Goal: Answer question/provide support: Share knowledge or assist other users

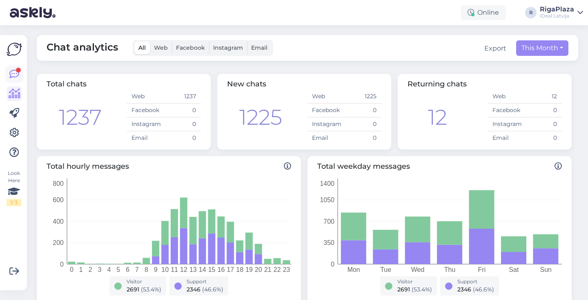
click at [17, 76] on icon at bounding box center [14, 74] width 10 height 10
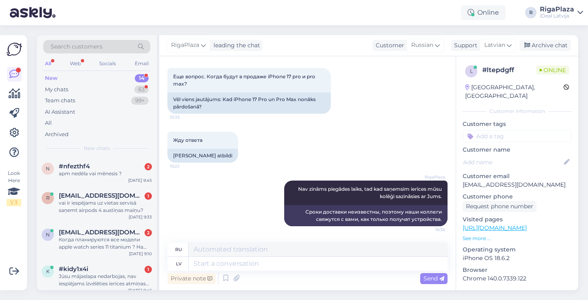
click at [107, 76] on div "New 14" at bounding box center [96, 78] width 107 height 11
click at [141, 90] on div "63" at bounding box center [141, 90] width 14 height 8
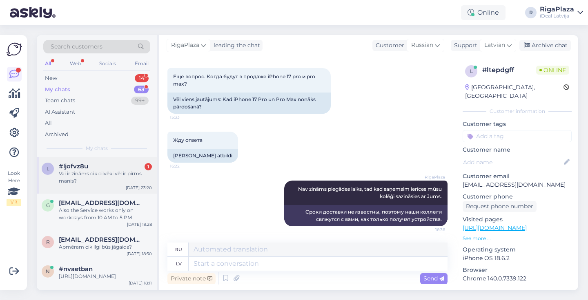
click at [126, 177] on div "Vai ir zināms cik cilvēki vēl ir pirms manis?" at bounding box center [105, 177] width 93 height 15
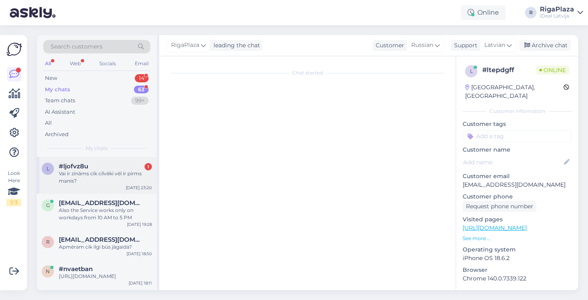
click at [126, 174] on div "Vai ir zināms cik cilvēki vēl ir pirms manis?" at bounding box center [105, 177] width 93 height 15
click at [131, 177] on div "Vai ir zināms cik cilvēki vēl ir pirms manis?" at bounding box center [105, 177] width 93 height 15
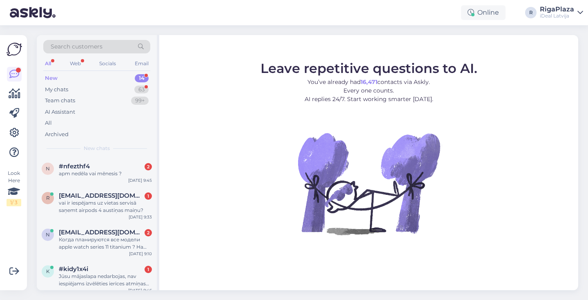
click at [137, 83] on div "New 14" at bounding box center [96, 78] width 107 height 11
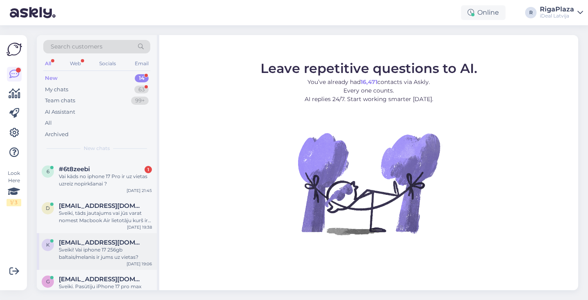
scroll to position [284, 0]
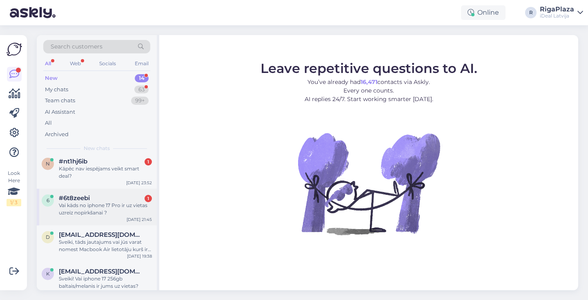
click at [129, 203] on div "Vai kāds no iphone 17 Pro ir uz vietas uzreiz nopirkšanai ?" at bounding box center [105, 209] width 93 height 15
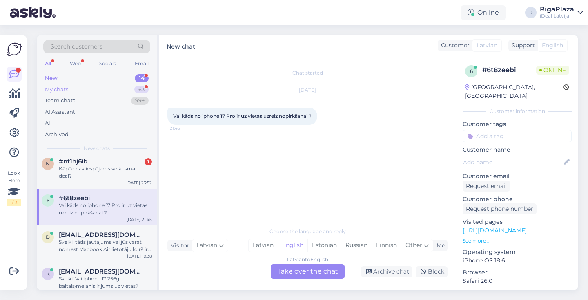
click at [142, 84] on div "My chats 63" at bounding box center [96, 89] width 107 height 11
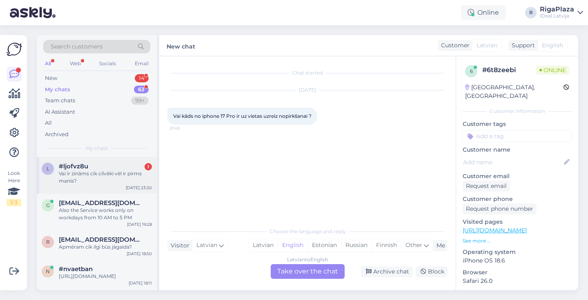
scroll to position [0, 0]
click at [116, 170] on div "Vai ir zināms cik cilvēki vēl ir pirms manis?" at bounding box center [105, 177] width 93 height 15
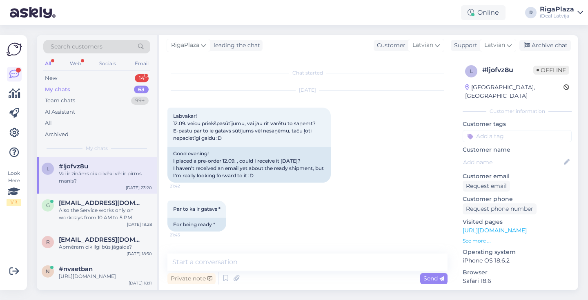
scroll to position [581, 0]
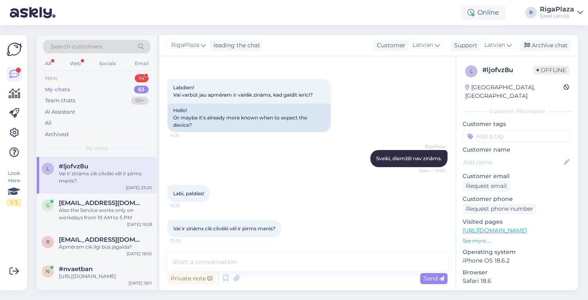
click at [142, 74] on div "14" at bounding box center [142, 78] width 14 height 8
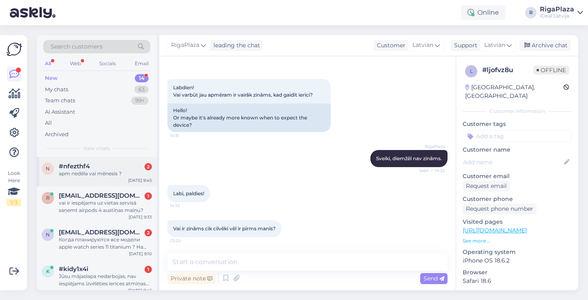
click at [101, 170] on div "apm nedēla vai mēnesis ?" at bounding box center [105, 173] width 93 height 7
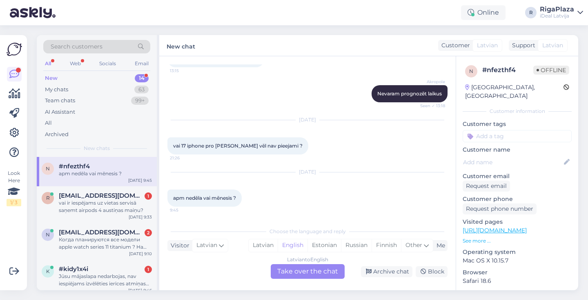
scroll to position [235, 0]
click at [106, 133] on div "Archived" at bounding box center [96, 134] width 107 height 11
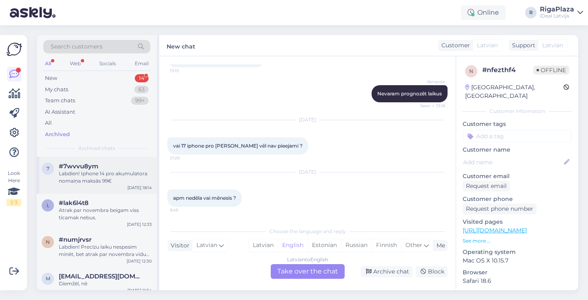
click at [105, 166] on div "#7wvvu8ym" at bounding box center [105, 166] width 93 height 7
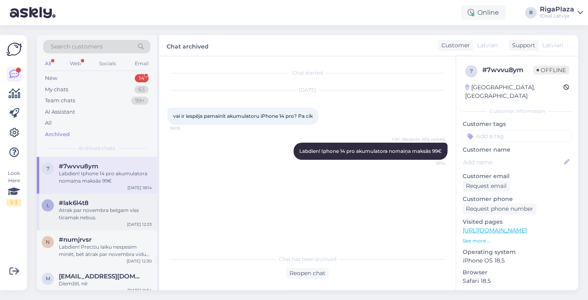
click at [123, 207] on div "Atrak par novembra beigam viss ticamak nebus." at bounding box center [105, 214] width 93 height 15
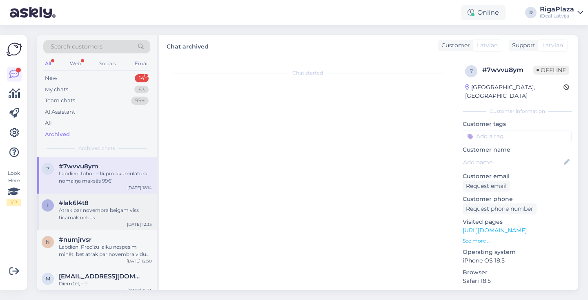
scroll to position [10, 0]
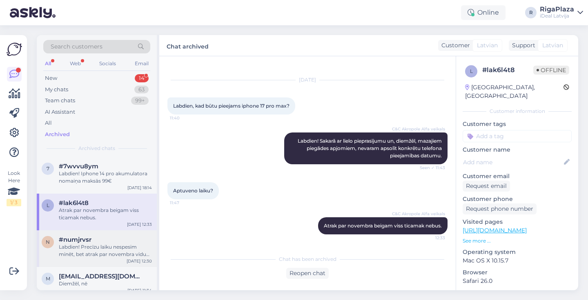
click at [108, 239] on div "#numjrvsr" at bounding box center [105, 239] width 93 height 7
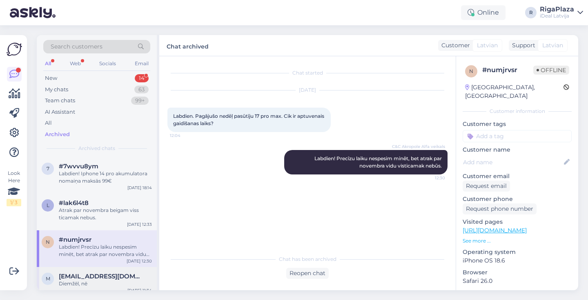
click at [95, 283] on div "Diemžēl, nē" at bounding box center [105, 283] width 93 height 7
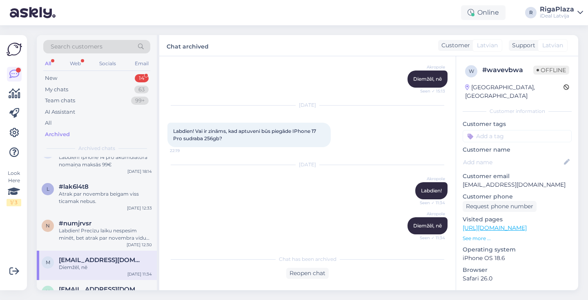
scroll to position [20, 0]
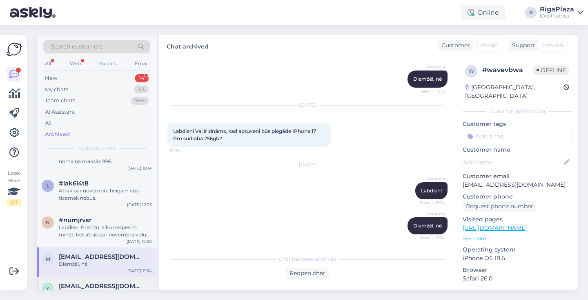
click at [102, 285] on span "yusufozkayatr@gmail.com" at bounding box center [101, 286] width 85 height 7
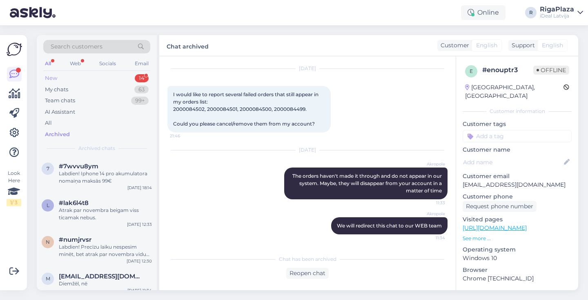
scroll to position [0, 0]
click at [135, 78] on div "14" at bounding box center [142, 78] width 14 height 8
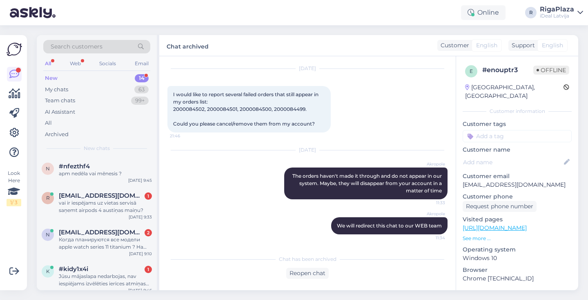
click at [134, 77] on div "New 14" at bounding box center [96, 78] width 107 height 11
click at [130, 80] on div "New 14" at bounding box center [96, 78] width 107 height 11
click at [87, 196] on span "raiens.p@gmail.com" at bounding box center [101, 195] width 85 height 7
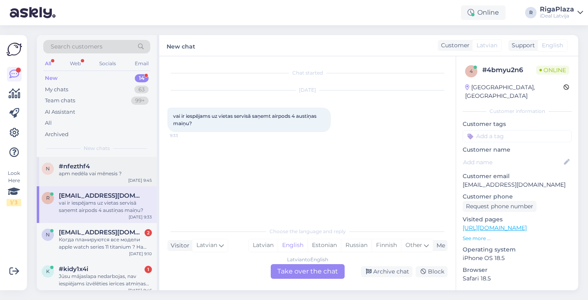
click at [105, 171] on div "apm nedēla vai mēnesis ?" at bounding box center [105, 173] width 93 height 7
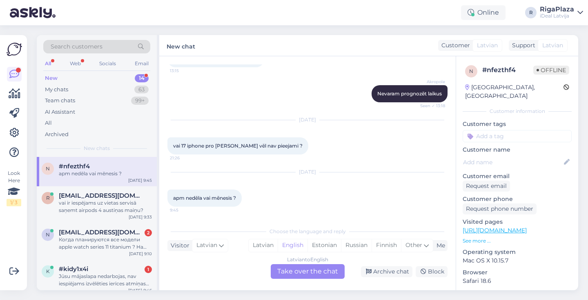
click at [313, 268] on div "Latvian to English Take over the chat" at bounding box center [308, 272] width 74 height 15
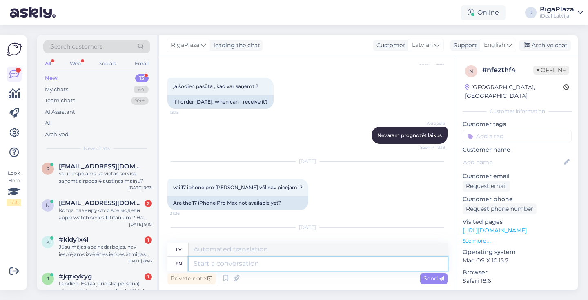
click at [303, 266] on textarea at bounding box center [318, 264] width 259 height 14
type textarea "I"
type textarea "Es"
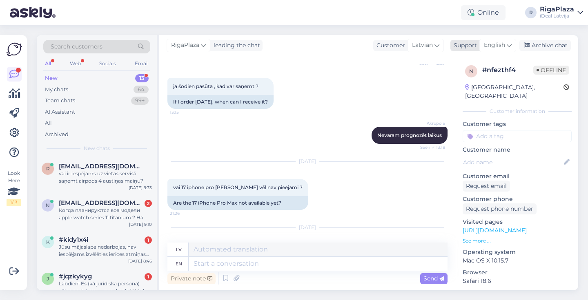
click at [492, 47] on span "English" at bounding box center [494, 45] width 21 height 9
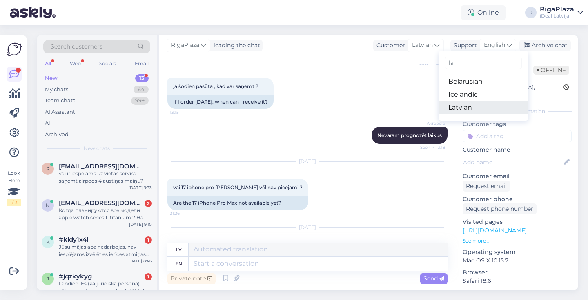
type input "la"
click at [471, 104] on link "Latvian" at bounding box center [483, 107] width 90 height 13
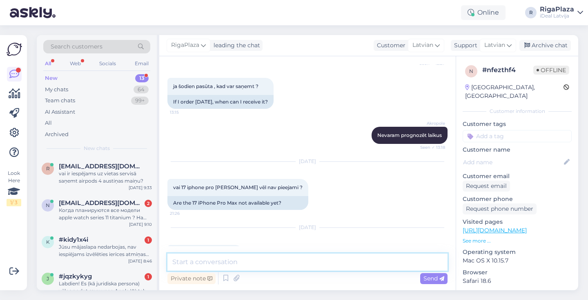
click at [378, 267] on textarea at bounding box center [307, 262] width 280 height 17
type textarea "i"
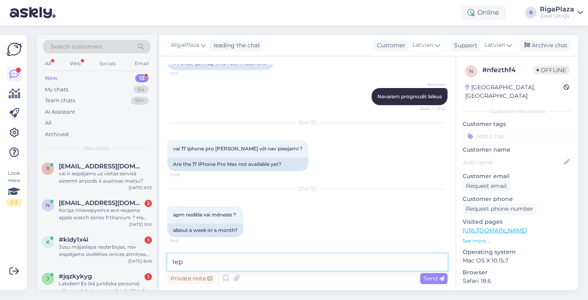
scroll to position [274, 0]
click at [247, 263] on textarea "Iepējams pat mēnesis būs jāgaida" at bounding box center [307, 262] width 280 height 17
type textarea "Iepējams pat mēnesi būs jāgaida"
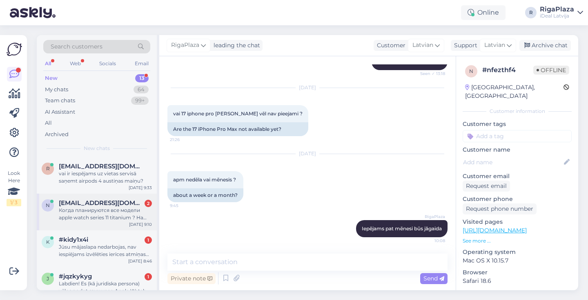
click at [124, 207] on div "Когда планируются все модели apple watch series 11 titanium ? На данный момент …" at bounding box center [105, 214] width 93 height 15
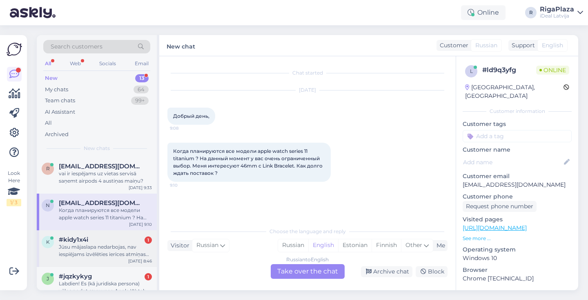
click at [122, 248] on div "Jūsu mājaslapa nedarbojas, nav iespiējams izvēlēties ierīces atmiņas ietilpību,…" at bounding box center [105, 251] width 93 height 15
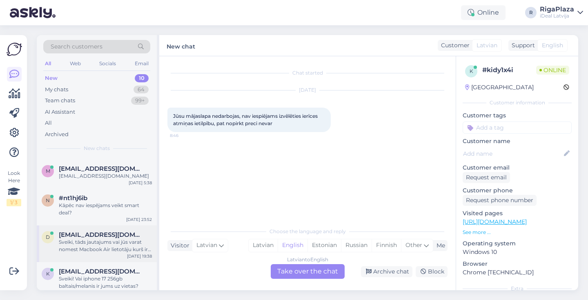
scroll to position [145, 0]
click at [107, 172] on div "mgurckaja@gmail.com" at bounding box center [105, 175] width 93 height 7
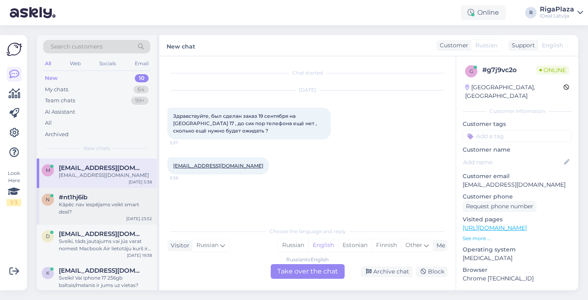
click at [95, 199] on div "#nt1hj6ib" at bounding box center [105, 197] width 93 height 7
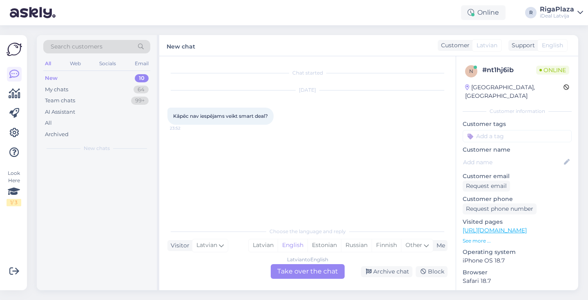
scroll to position [0, 0]
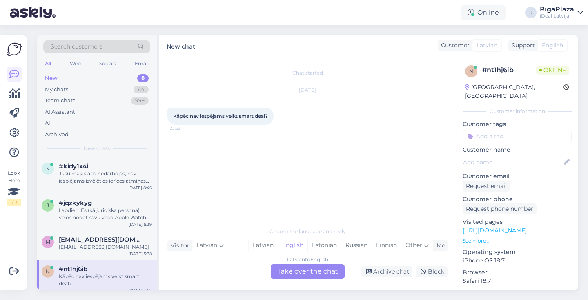
click at [188, 36] on div "New chat Customer Latvian Support English la Belarusian Icelandic Latvian" at bounding box center [368, 45] width 419 height 21
click at [302, 278] on div "Latvian to English Take over the chat" at bounding box center [308, 272] width 74 height 15
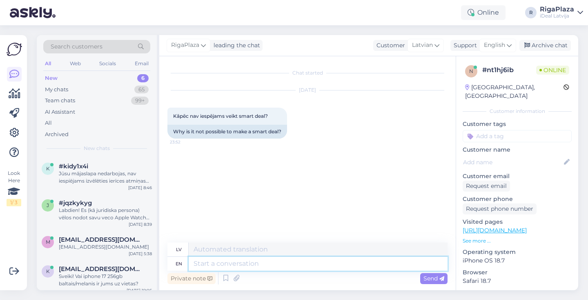
click at [300, 262] on textarea at bounding box center [318, 264] width 259 height 14
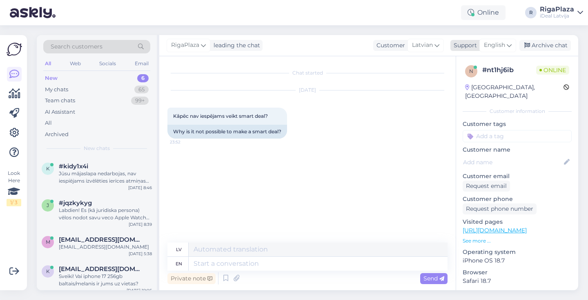
click at [507, 39] on div "English" at bounding box center [497, 45] width 37 height 13
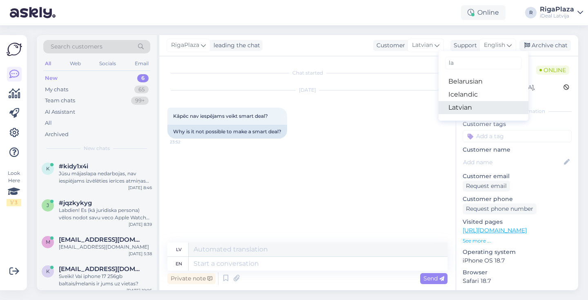
click at [475, 107] on link "Latvian" at bounding box center [483, 107] width 90 height 13
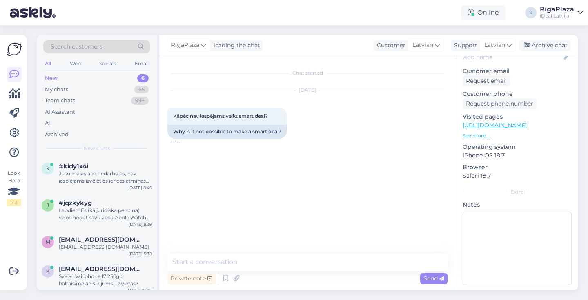
scroll to position [105, 0]
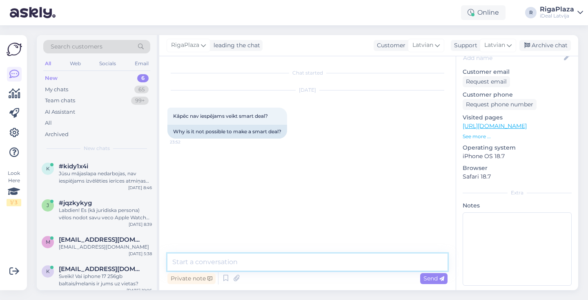
click at [317, 262] on textarea at bounding box center [307, 262] width 280 height 17
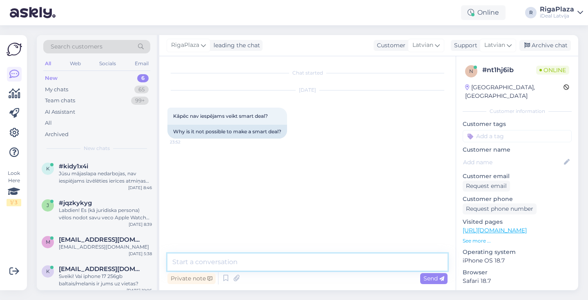
scroll to position [0, 0]
click at [307, 262] on textarea "Sveiki! Kāpēc Jums neizdodas noformēt smart Deal?" at bounding box center [307, 262] width 280 height 17
type textarea "Sveiki! Kāpēc Jums neizdodas noformēt Smart Deal?"
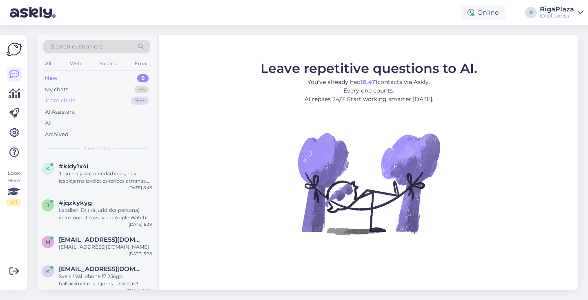
click at [74, 98] on div "Team chats" at bounding box center [60, 101] width 30 height 8
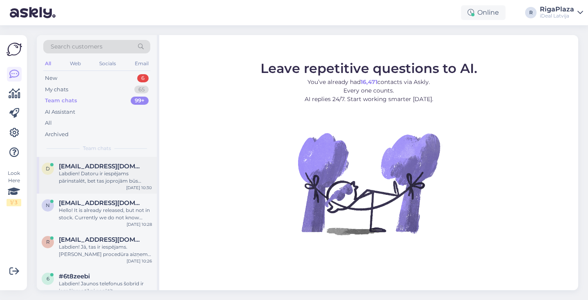
click at [117, 189] on div "d darjabaum@gmail.com Labdien! Datoru ir iespējams pārinstalēt, bet tas joprojā…" at bounding box center [97, 175] width 120 height 37
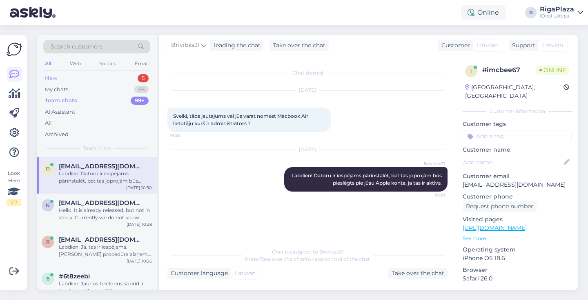
click at [127, 76] on div "New 5" at bounding box center [96, 78] width 107 height 11
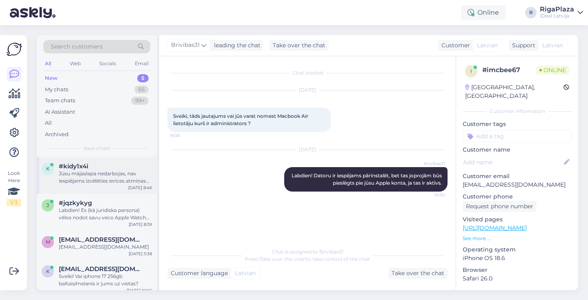
click at [89, 163] on div "#kidy1x4i" at bounding box center [105, 166] width 93 height 7
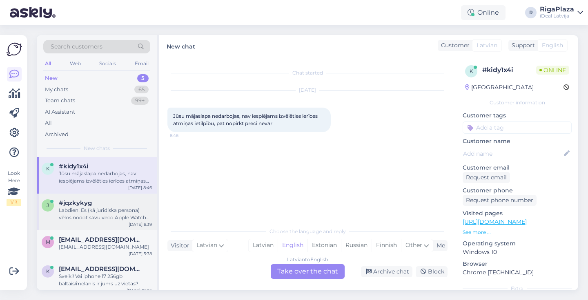
click at [115, 220] on div "j #jqzkykyg Labdien! Es (kā juridiska persona) vēlos nodot savu veco Apple Watc…" at bounding box center [97, 212] width 120 height 37
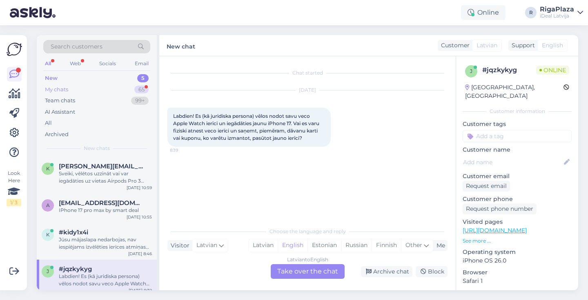
click at [86, 87] on div "My chats 65" at bounding box center [96, 89] width 107 height 11
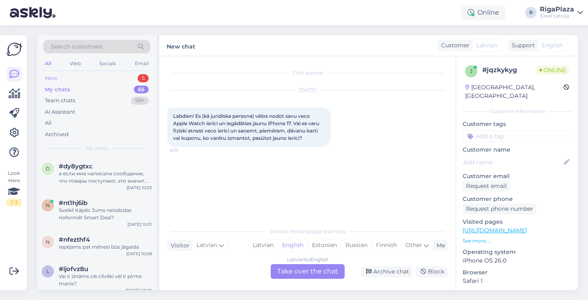
click at [143, 82] on div "5" at bounding box center [143, 78] width 11 height 8
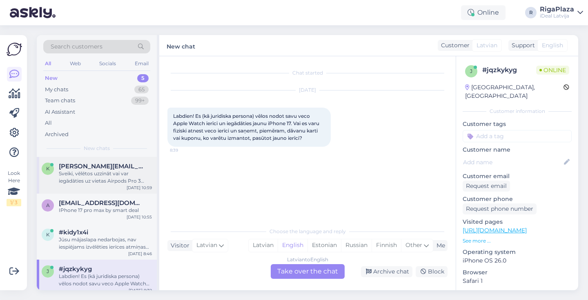
click at [120, 189] on div "k karls.iodko@gmail.com Sveiki, vēlētos uzzināt vai var iegādāties uz vietas Ai…" at bounding box center [97, 175] width 120 height 37
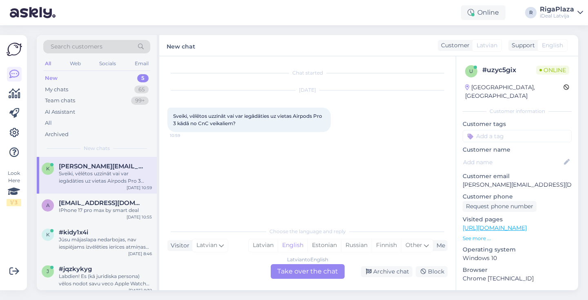
click at [314, 279] on div "Chat started Oct 1 2025 Sveiki, vēlētos uzzināt vai var iegādāties uz vietas Ai…" at bounding box center [307, 173] width 296 height 234
click at [317, 269] on div "Latvian to English Take over the chat" at bounding box center [308, 272] width 74 height 15
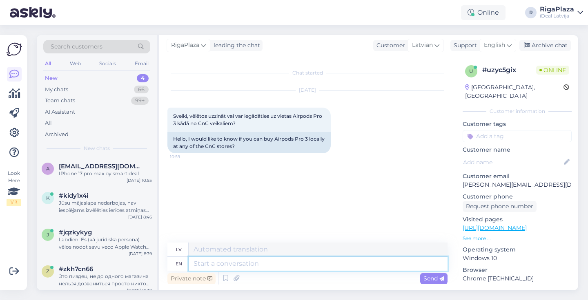
click at [319, 260] on textarea at bounding box center [318, 264] width 259 height 14
click at [317, 269] on textarea at bounding box center [318, 264] width 259 height 14
type textarea "S"
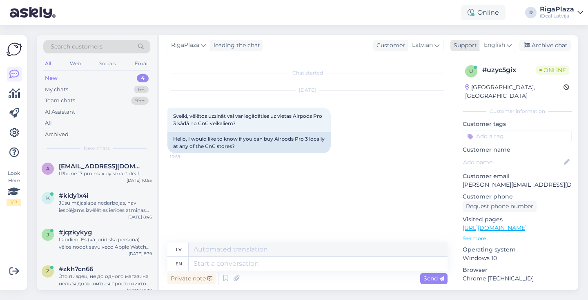
click at [502, 45] on span "English" at bounding box center [494, 45] width 21 height 9
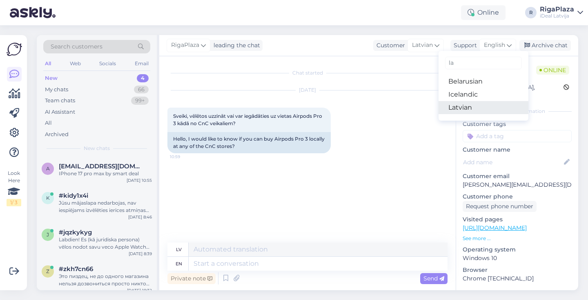
type input "la"
click at [456, 110] on link "Latvian" at bounding box center [483, 107] width 90 height 13
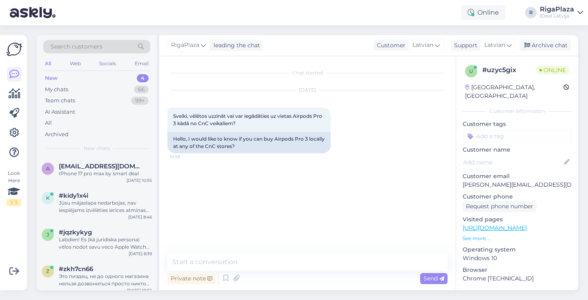
click at [283, 281] on div "Private note Send" at bounding box center [307, 279] width 280 height 16
click at [288, 277] on div "Private note Send" at bounding box center [307, 279] width 280 height 16
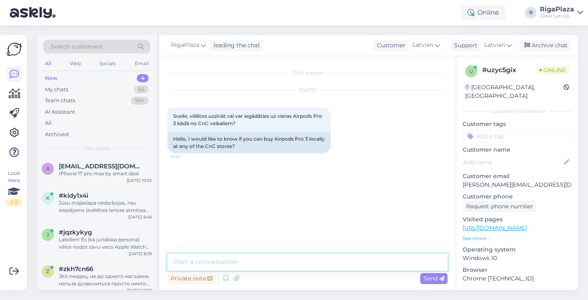
click at [296, 258] on textarea at bounding box center [307, 262] width 280 height 17
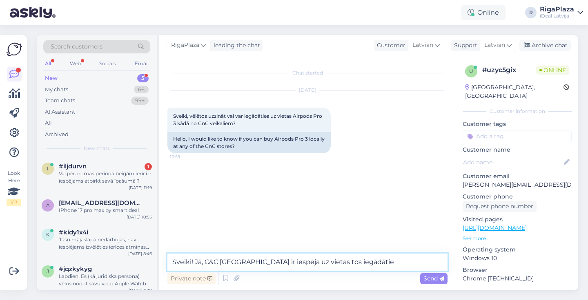
type textarea "Sveiki! Jā, C&C Rīga plaza ir iespēja uz vietas tos iegādāties"
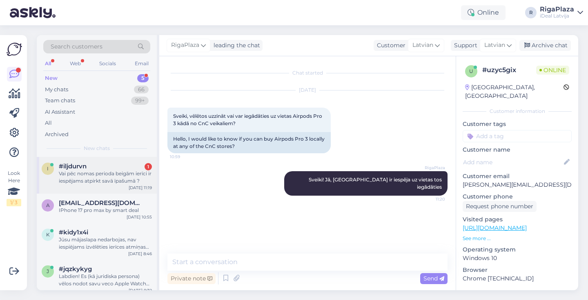
click at [122, 158] on div "i #iljdurvn 1 Vai pēc nomas perioda beigām ierīci ir iespējams atpirkt savā īpa…" at bounding box center [97, 175] width 120 height 37
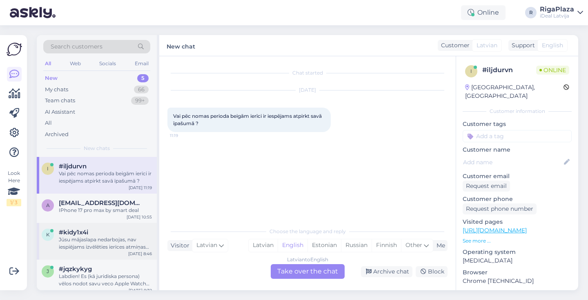
click at [96, 238] on div "Jūsu mājaslapa nedarbojas, nav iespiējams izvēlēties ierīces atmiņas ietilpību,…" at bounding box center [105, 243] width 93 height 15
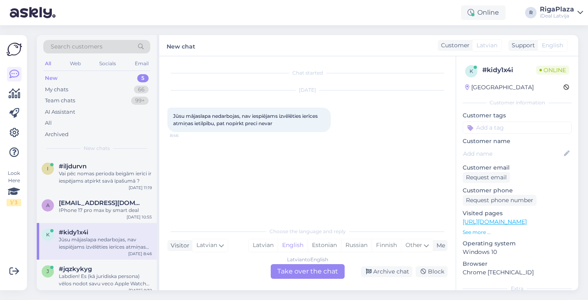
click at [291, 272] on div "Latvian to English Take over the chat" at bounding box center [308, 272] width 74 height 15
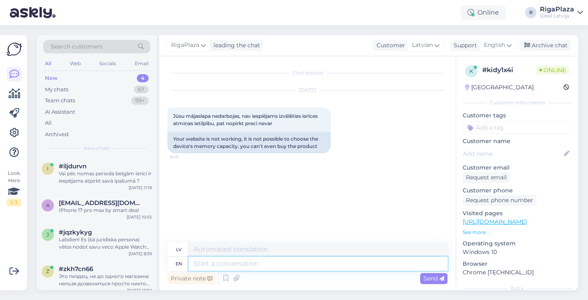
click at [282, 266] on textarea at bounding box center [318, 264] width 259 height 14
type textarea "S"
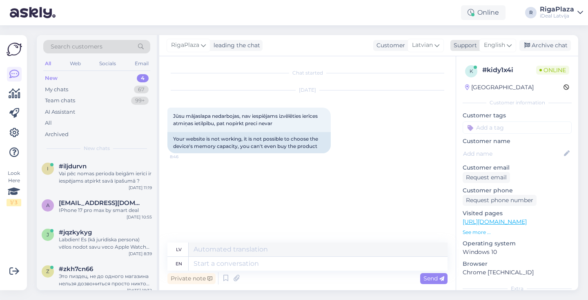
click at [507, 45] on icon at bounding box center [509, 45] width 5 height 9
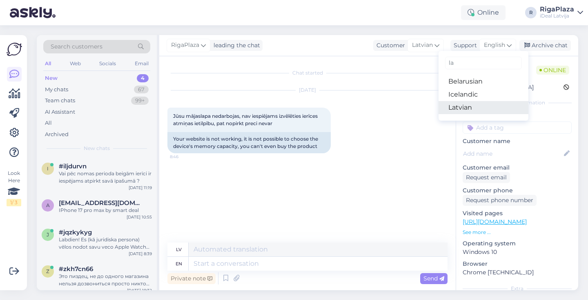
click at [460, 105] on link "Latvian" at bounding box center [483, 107] width 90 height 13
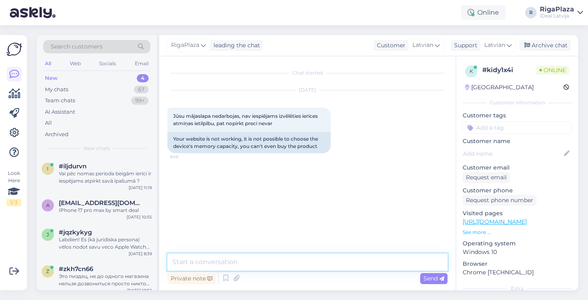
click at [227, 266] on textarea at bounding box center [307, 262] width 280 height 17
click at [273, 264] on textarea "Sveiki! Paldies par ziņu, nodots" at bounding box center [307, 262] width 280 height 17
click at [260, 262] on textarea "Sveiki! Paldies par ziņu, nodots" at bounding box center [307, 262] width 280 height 17
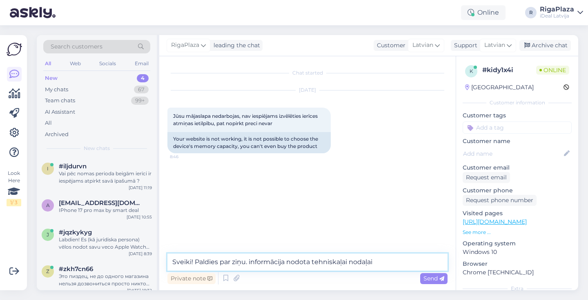
click at [344, 263] on textarea "Sveiki! Paldies par ziņu. informācija nodota tehniskaļai nodaļai" at bounding box center [307, 262] width 280 height 17
click at [401, 257] on textarea "Sveiki! Paldies par ziņu. informācija nodota tehniskajai nodaļai" at bounding box center [307, 262] width 280 height 17
type textarea "Sveiki! Paldies par ziņu. informācija nodota tehniskajai nodaļai :)"
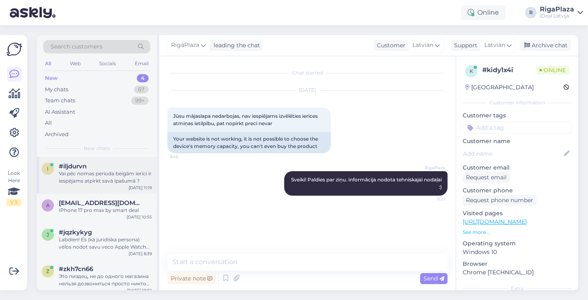
click at [97, 187] on div "i #iljdurvn Vai pēc nomas perioda beigām ierīci ir iespējams atpirkt savā īpašu…" at bounding box center [97, 175] width 120 height 37
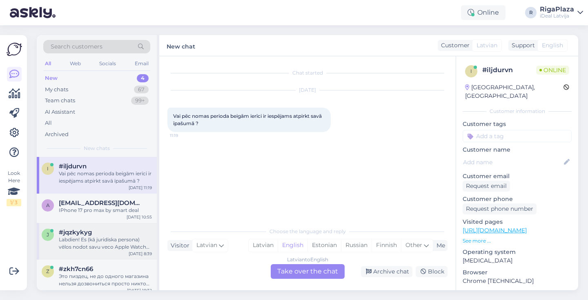
click at [89, 225] on div "j #jqzkykyg Labdien! Es (kā juridiska persona) vēlos nodot savu veco Apple Watc…" at bounding box center [97, 241] width 120 height 37
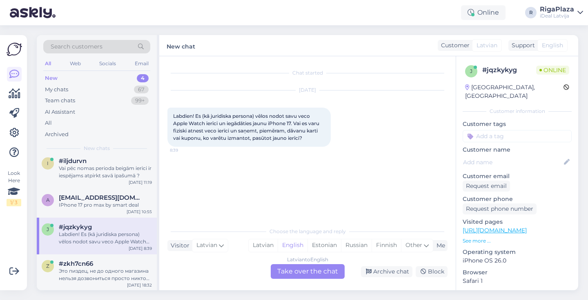
scroll to position [5, 0]
click at [285, 265] on div "Latvian to English Take over the chat" at bounding box center [308, 272] width 74 height 15
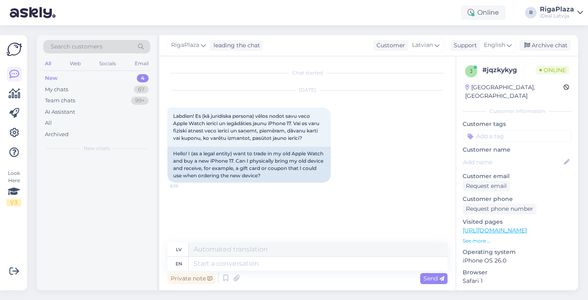
scroll to position [0, 0]
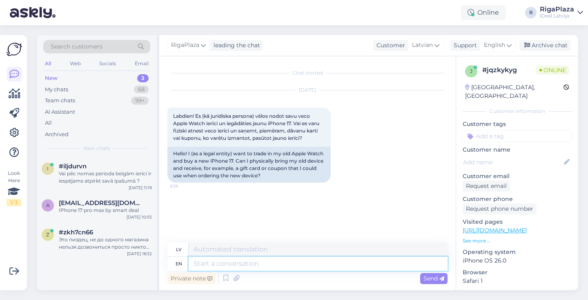
click at [287, 265] on textarea at bounding box center [318, 264] width 259 height 14
type textarea "Sveiki!"
type textarea "Sveiki! Jā, pr"
type textarea "Sveiki! Jā,"
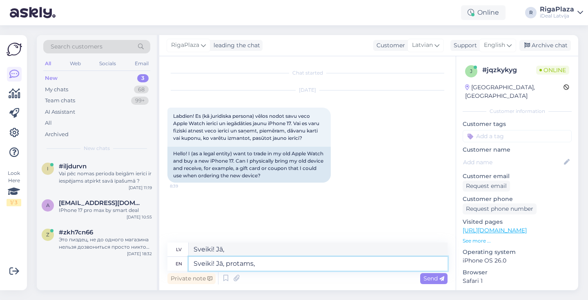
type textarea "Sveiki! Jā, protams,"
type textarea "Sveiki! Jā, protams, summu p"
type textarea "Sveiki! Jā, protams, summu"
type textarea "Sveiki! Jā, protams, summu par v"
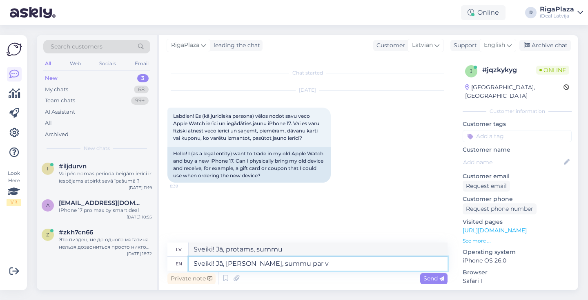
type textarea "Sveiki! Jā, protams, summu par"
type textarea "Sveiki! Jā, protams, summu par vecās"
type textarea "Sveiki! Jā, protams, summu par vecās ierīces v"
type textarea "Sveiki! Jā, protams, summu par vecās ierīces"
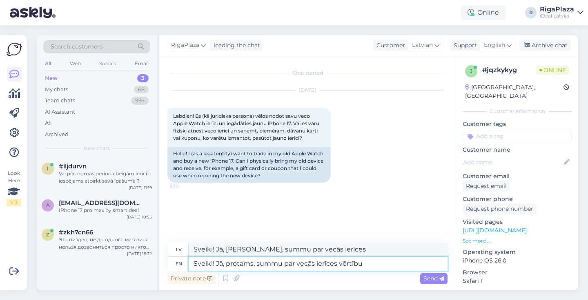
type textarea "Sveiki! Jā, protams, summu par vecās ierīces vērtību"
type textarea "Sveiki! Jā, protams, summu par vecās ierīces vērtību var ie"
type textarea "Sveiki! Jā, protams, summu par vecās ierīces vērtību var"
type textarea "Sveiki! Jā, protams, summu par vecās ierīces vērtību var iegūt"
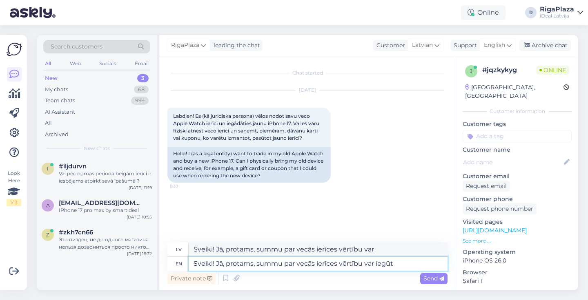
type textarea "Sveiki! Jā, protams, summu par vecās ierīces vērtību var iegūt"
type textarea "Sveiki! Jā, protams, summu par vecās ierīces vērtību var iegūt kā d'"
type textarea "Sveiki! Jā, protams, summu par vecās ierīces vērtību var iegūt kā"
type textarea "Sveiki! Jā, protams, summu par vecās ierīces vērtību var iegūt kā dāvanu ka"
type textarea "Sveiki! Jā, protams, summu par vecās ierīces vērtību var iegūt kā dāvanu"
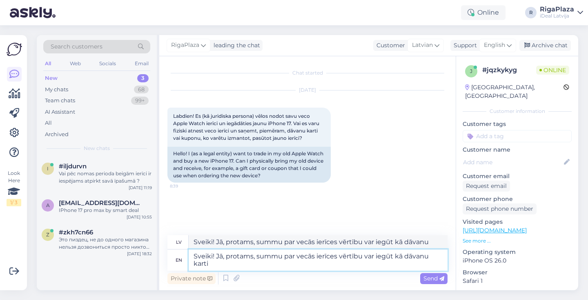
type textarea "Sveiki! Jā, protams, summu par vecās ierīces vērtību var iegūt kā dāvanu karti"
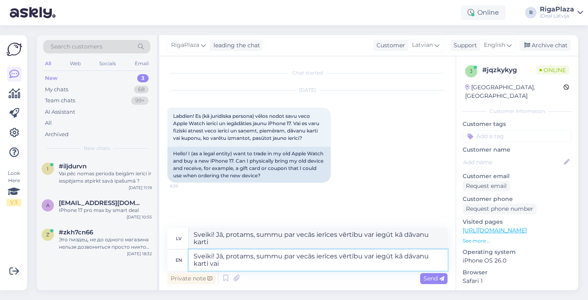
type textarea "Sveiki! Jā, protams, summu par vecās ierīces vērtību var iegūt kā dāvanu karti …"
type textarea "Sveiki! Jā, protams, summu par vecās ierīces vērtību var iegūt kā dāvanu karti"
type textarea "Sveiki! Jā, protams, summu par vecās ierīces vērtību var iegūt kā dāvanu karti …"
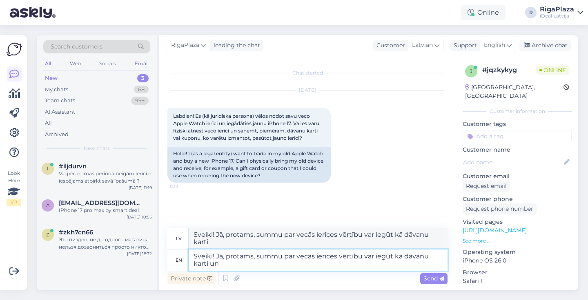
type textarea "Sveiki! Jā, protams, summu par vecās ierīces vērtību var iegūt kā dāvanu karti …"
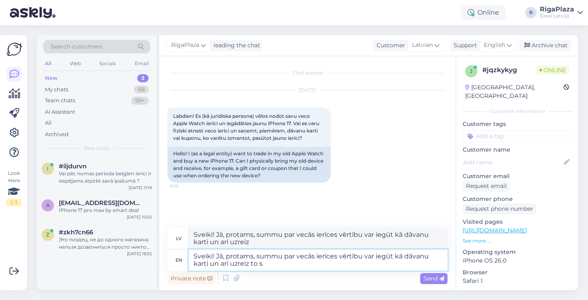
type textarea "Sveiki! Jā, protams, summu par vecās ierīces vērtību var iegūt kā dāvanu karti …"
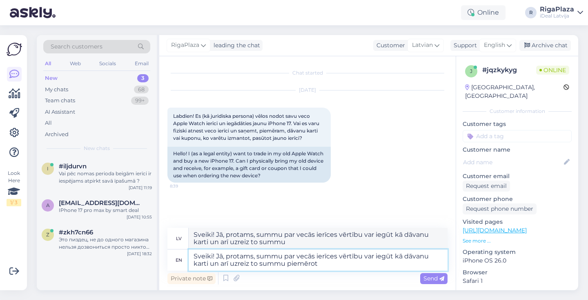
type textarea "Sveiki! Jā, protams, summu par vecās ierīces vērtību var iegūt kā dāvanu karti …"
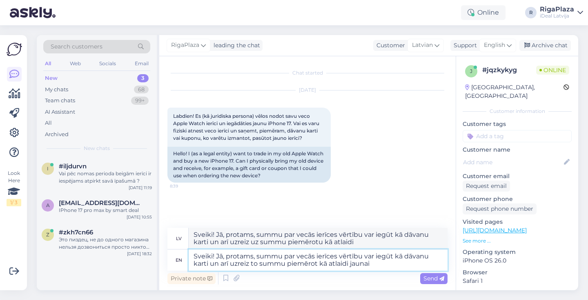
type textarea "Sveiki! Jā, protams, summu par vecās ierīces vērtību var iegūt kā dāvanu karti …"
click at [250, 249] on div "lv Sveiki! Jā, protams, summu par vecās ierīces vērtību var iegūt kā dāvanu kar…" at bounding box center [307, 239] width 280 height 22
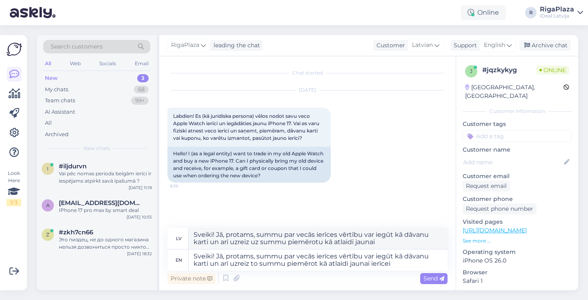
type textarea "Sveiki! Jā, protams, summu par vecās ierīces vērtību var iegūt kā dāvanu karti …"
click at [248, 256] on textarea "Sveiki! Jā, protams, summu par vecās ierīces vērtību var iegūt kā dāvanu karti …" at bounding box center [318, 260] width 259 height 21
paste textarea "— summu par vecās ierīces vērtību var saņemt kā dāvanu karti vai arī uzreiz izm…"
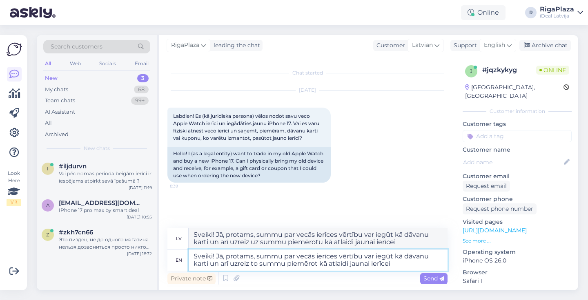
type textarea "Sveiki! Jā, protams — summu par vecās ierīces vērtību var saņemt kā dāvanu kart…"
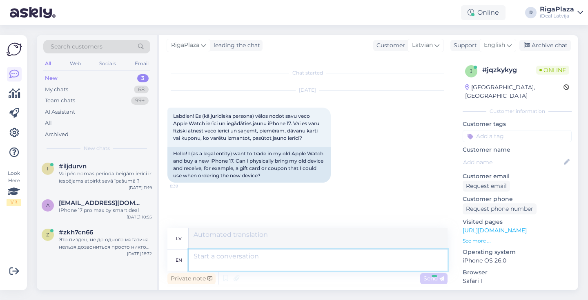
scroll to position [35, 0]
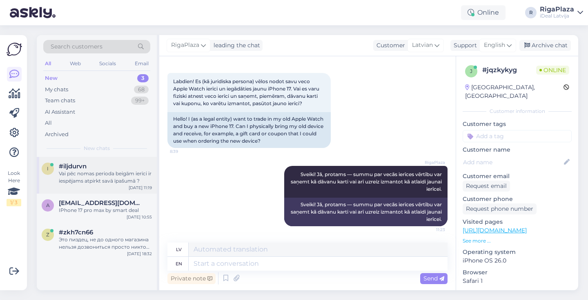
click at [136, 187] on div "Oct 1 11:19" at bounding box center [140, 188] width 23 height 6
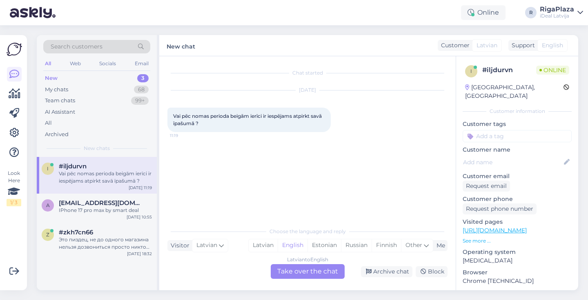
scroll to position [0, 0]
click at [301, 271] on div "Latvian to English Take over the chat" at bounding box center [308, 272] width 74 height 15
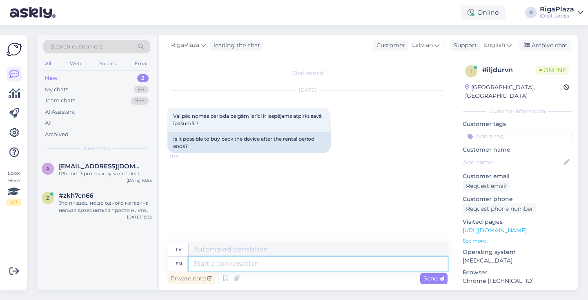
click at [295, 265] on textarea at bounding box center [318, 264] width 259 height 14
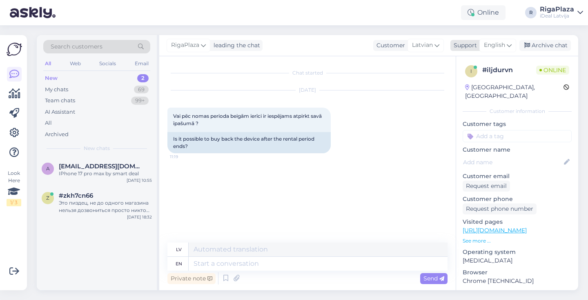
click at [513, 44] on div "English" at bounding box center [497, 45] width 37 height 13
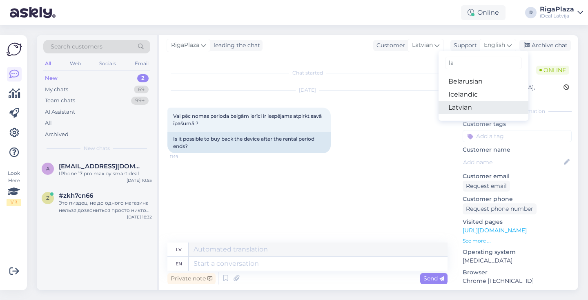
click at [467, 105] on link "Latvian" at bounding box center [483, 107] width 90 height 13
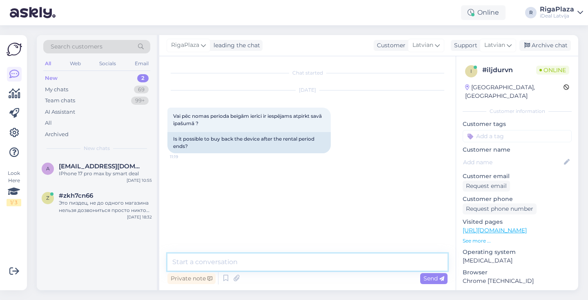
click at [278, 259] on textarea at bounding box center [307, 262] width 280 height 17
type textarea "s"
type textarea "Sveiki! Nē, tāda iespēja, diemžēl, nav."
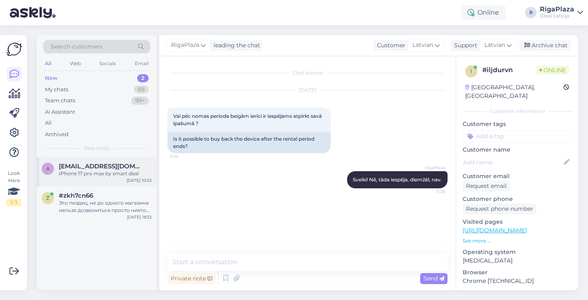
click at [129, 170] on div "IPhone 17 pro max by smart deal" at bounding box center [105, 173] width 93 height 7
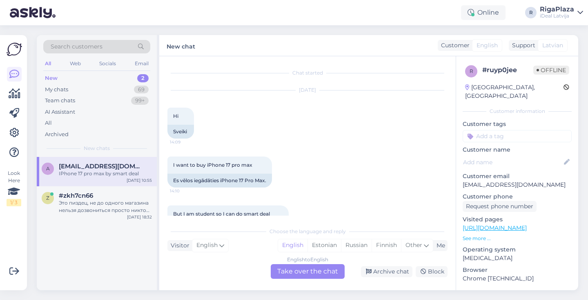
scroll to position [321, 0]
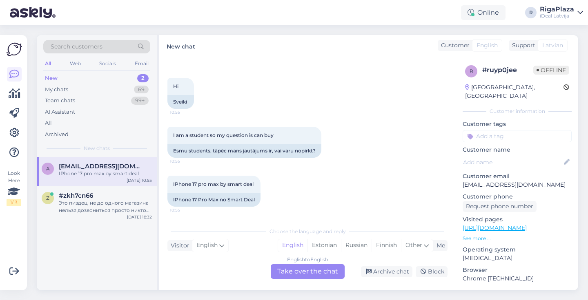
click at [291, 29] on div "Search customers All Web Socials Email New 2 My chats 69 Team chats 99+ AI Assi…" at bounding box center [310, 162] width 556 height 275
click at [312, 270] on div "English to English Take over the chat" at bounding box center [308, 272] width 74 height 15
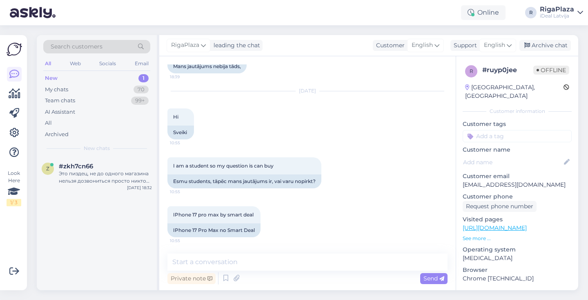
scroll to position [291, 0]
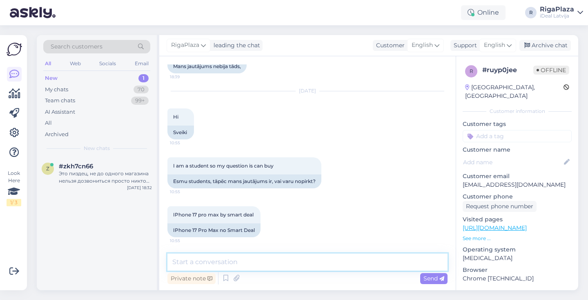
click at [273, 262] on textarea at bounding box center [307, 262] width 280 height 17
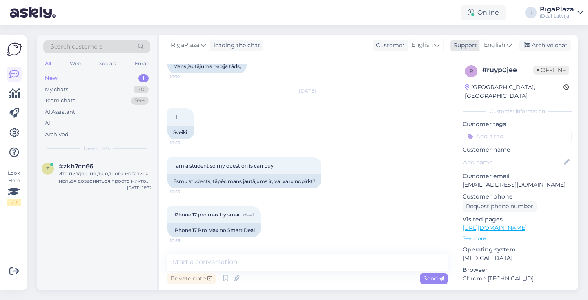
click at [491, 43] on span "English" at bounding box center [494, 45] width 21 height 9
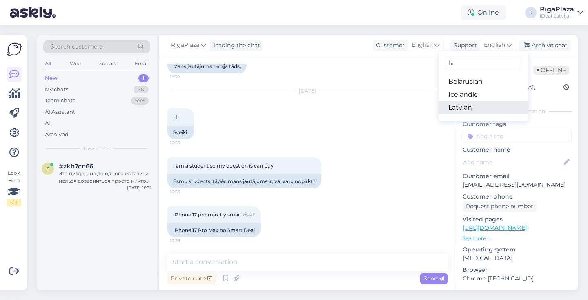
click at [467, 106] on link "Latvian" at bounding box center [483, 107] width 90 height 13
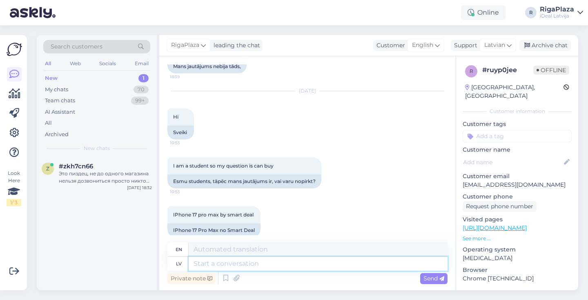
click at [247, 269] on textarea at bounding box center [318, 264] width 259 height 14
type textarea "Sveiki!"
type textarea "Hello!"
type textarea "Sveiki! Jūs"
type textarea "Hello! You"
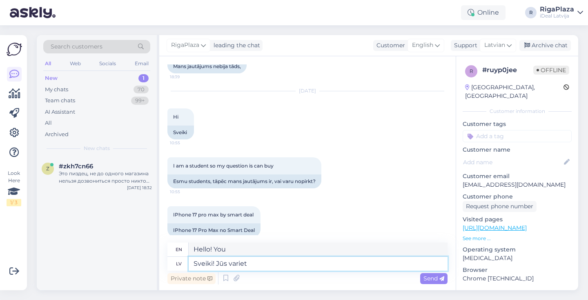
type textarea "Sveiki! Jūs variet"
type textarea "Hello! You can"
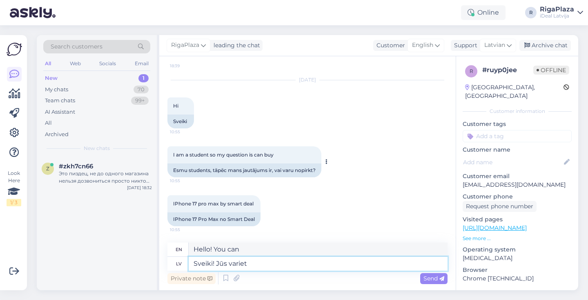
scroll to position [302, 0]
type textarea "Sveiki! Jūs variet Mēģināt"
type textarea "Hello! You can try"
type textarea "Sveiki! Jūs variet Mēģināt noslēgt S"
type textarea "Hello! You can Try to close"
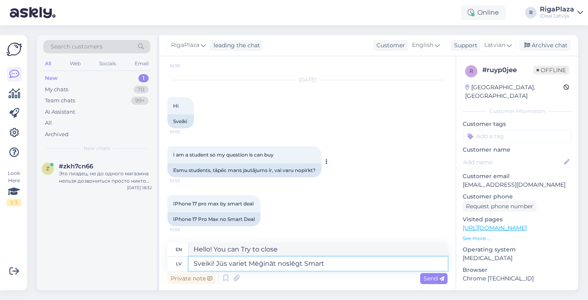
type textarea "Sveiki! Jūs variet Mēģināt noslēgt Smart"
type textarea "Hello! You can try to close Smart"
type textarea "Sveiki! Jūs variet Mēģināt noslēgt Smart Deal"
type textarea "Hello! You can Try to make a Smart Deal"
type textarea "Sveiki! Jūs variet Mēģināt noslēgt Smart Deal līgumu, t"
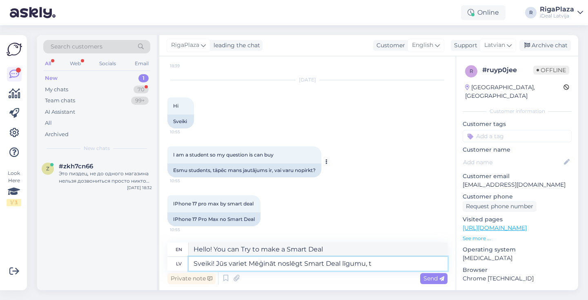
type textarea "Hello! You can Try to conclude a Smart Deal contract,"
type textarea "Sveiki! Jūs variet Mēģināt noslēgt Smart Deal līgumu, tam"
type textarea "Hello! You can Try to conclude a Smart Deal contract, then"
type textarea "Sveiki! Jūs variet Mēģināt noslēgt Smart Deal līgumu,"
type textarea "Hello! You can Try to conclude a Smart Deal contract,"
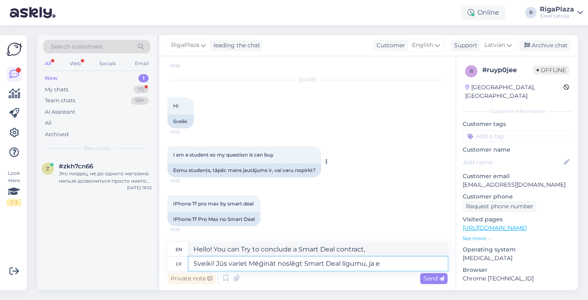
type textarea "Sveiki! Jūs variet Mēģināt noslēgt Smart Deal līgumu, ja es"
type textarea "Hello! You can Try to conclude a Smart Deal contract if"
type textarea "Sveiki! Jūs variet Mēģināt noslēgt Smart Deal līgumu, ja esat s"
type textarea "Hello! You can Try to conclude a Smart Deal contract if you are"
type textarea "Sveiki! Jūs variet Mēģināt noslēgt Smart Deal līgumu, ja esat students, t"
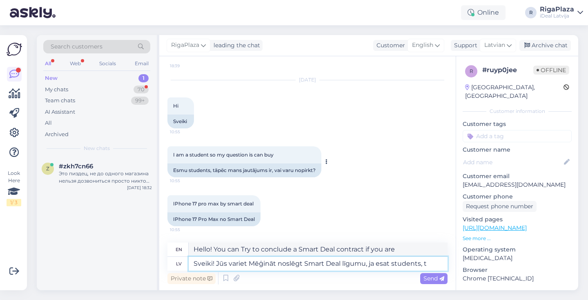
type textarea "Hello! You can Try to conclude a Smart Deal contract if you are a student,"
type textarea "Sveiki! Jūs variet Mēģināt noslēgt Smart Deal līgumu, ja esat students, tad"
type textarea "Hello! You can Try to conclude a Smart Deal contract if you are a student, then"
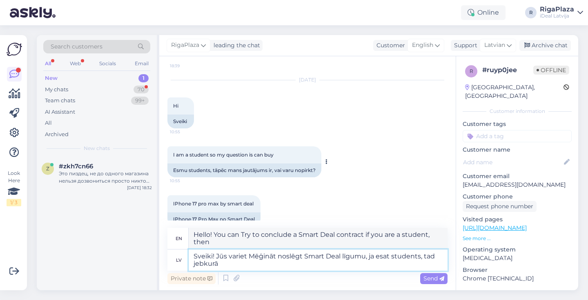
type textarea "Sveiki! Jūs variet Mēģināt noslēgt Smart Deal līgumu, ja esat students, tad jeb…"
type textarea "Hello! You can Try to conclude a Smart Deal contract if you are a student, then…"
type textarea "Sveiki! Jūs variet Mēģināt noslēgt Smart Deal līgumu, ja esat students, tad jeb…"
type textarea "Hello! You can Try to conclude a Smart Deal contract if you are a student, then…"
type textarea "Sveiki! Jūs variet Mēģināt noslēgt Smart Deal līgumu, ja esat students, tad jeb…"
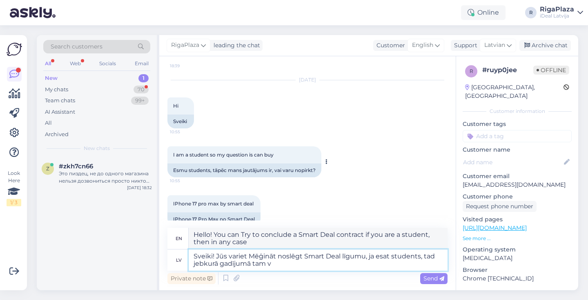
type textarea "Hello! You can try to conclude a Smart Deal contract, if you are a student, the…"
type textarea "Sveiki! Jūs variet Mēģināt noslēgt Smart Deal līgumu, ja esat students, tad jeb…"
type textarea "Hello! You can Try to conclude a Smart Deal contract, if you are a student, the…"
type textarea "Sveiki! Jūs variet Mēģināt noslēgt Smart Deal līgumu, ja esat students, tad jeb…"
type textarea "Hello! You can try to sign a Smart Deal contract if you are a student, then in …"
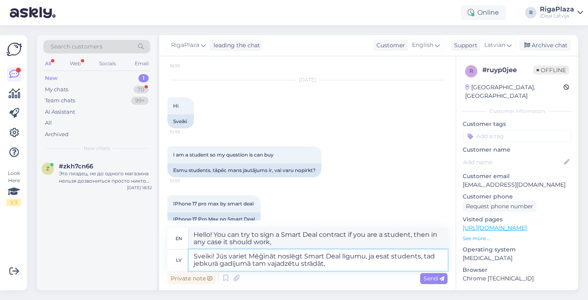
click at [311, 267] on textarea "Sveiki! Jūs variet Mēģināt noslēgt Smart Deal līgumu, ja esat students, tad jeb…" at bounding box center [318, 260] width 259 height 21
click at [340, 269] on textarea "Sveiki! Jūs variet Mēģināt noslēgt Smart Deal līgumu, ja esat students, tad jeb…" at bounding box center [318, 260] width 259 height 21
type textarea "Sveiki! Jūs variet Mēģināt noslēgt Smart Deal līgumu, ja esat students, tad jeb…"
type textarea "Hello! You can try to conclude a Smart Deal contract if you are a student, then…"
type textarea "Sveiki! Jūs variet Mēģināt noslēgt Smart Deal līgumu, ja esat students, tad jeb…"
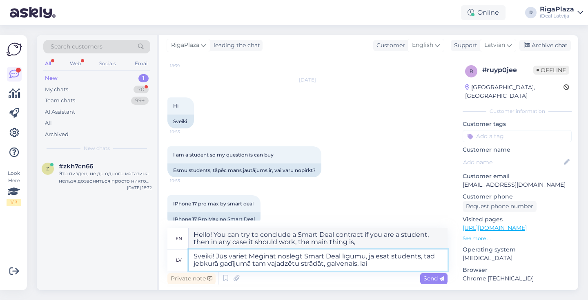
type textarea "Hello! You can try to conclude a Smart Deal contract if you are a student, then…"
type textarea "Sveiki! Jūs variet Mēģināt noslēgt Smart Deal līgumu, ja esat students, tad jeb…"
type textarea "Hello! You can try to conclude a Smart Deal contract if you are a student, then…"
type textarea "Sveiki! Jūs variet Mēģināt noslēgt Smart Deal līgumu, ja esat students, tad jeb…"
type textarea "Hello! You can try to conclude a Smart Deal contract if you are a student, then…"
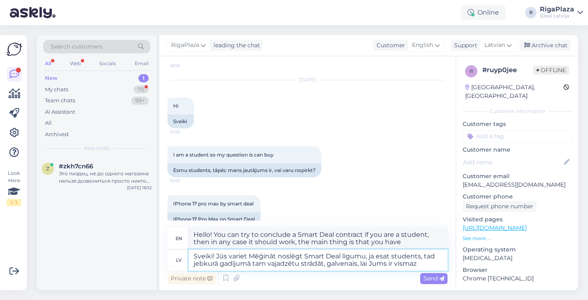
type textarea "Sveiki! Jūs variet Mēģināt noslēgt Smart Deal līgumu, ja esat students, tad jeb…"
type textarea "Hello! You can try to conclude a Smart Deal contract, if you are a student, the…"
type textarea "Sveiki! Jūs variet Mēģināt noslēgt Smart Deal līgumu, ja esat students, tad jeb…"
type textarea "Hello! You can try to conclude a Smart Deal contract if you are a student, then…"
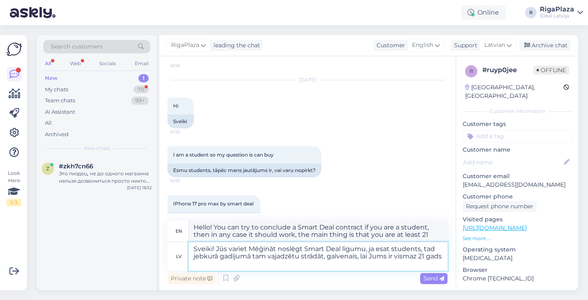
type textarea "Sveiki! Jūs variet Mēģināt noslēgt Smart Deal līgumu, ja esat students, tad jeb…"
type textarea "Hello! You can try to conclude a Smart Deal contract if you are a student, then…"
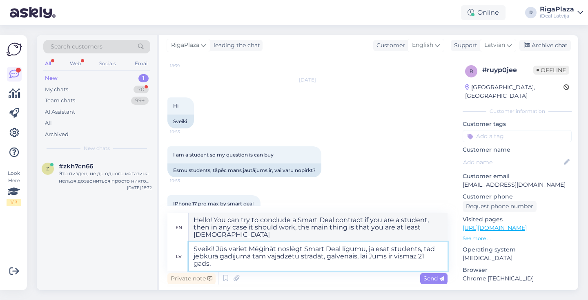
type textarea "Sveiki! Jūs variet Mēģināt noslēgt Smart Deal līgumu, ja esat students, tad jeb…"
type textarea "Hello! You can try to conclude a Smart Deal contract if you are a student, then…"
type textarea "Sveiki! Jūs variet Mēģināt noslēgt Smart Deal līgumu, ja esat students, tad jeb…"
type textarea "Hello! You can try to conclude a Smart Deal contract if you are a student, then…"
type textarea "Sveiki! Jūs variet Mēģināt noslēgt Smart Deal līgumu, ja esat students, tad jeb…"
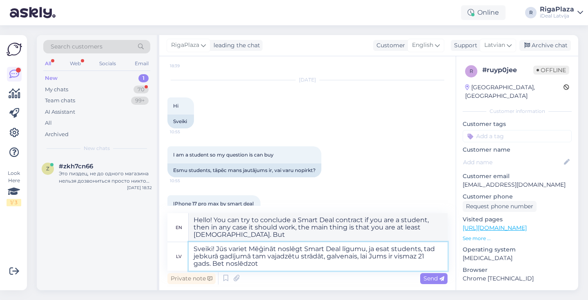
type textarea "Hello! You can try to conclude a Smart Deal agreement, if you are a student, th…"
type textarea "Sveiki! Jūs variet Mēģināt noslēgt Smart Deal līgumu, ja esat students, tad jeb…"
type textarea "Hello! You can try to conclude a Smart Deal contract, if you are a student, the…"
type textarea "Sveiki! Jūs variet Mēģināt noslēgt Smart Deal līgumu, ja esat students, tad jeb…"
type textarea "Hello! You can try to conclude a Smart Deal contract, if you are a student, the…"
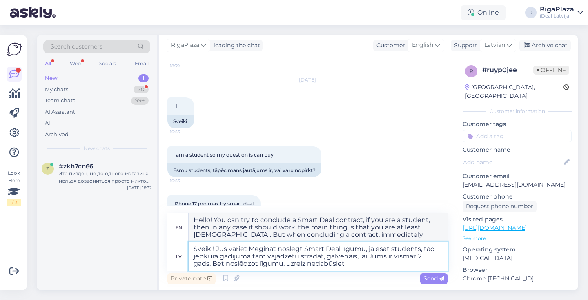
type textarea "Sveiki! Jūs variet Mēģināt noslēgt Smart Deal līgumu, ja esat students, tad jeb…"
type textarea "Hello! You can try to conclude a Smart Deal contract, if you are a student, the…"
type textarea "Sveiki! Jūs variet Mēģināt noslēgt Smart Deal līgumu, ja esat students, tad jeb…"
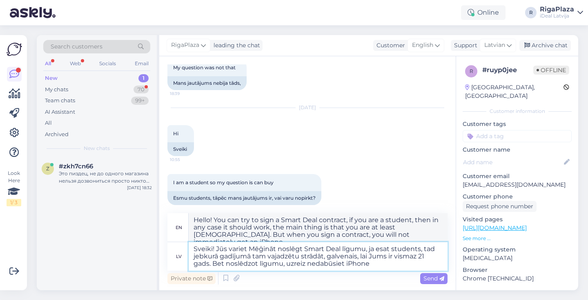
type textarea "Hello! You can try to sign a Smart Deal contract, if you are a student, then it…"
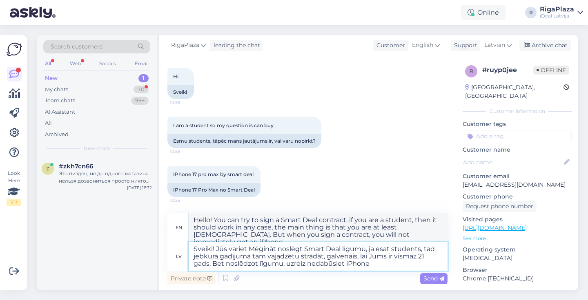
scroll to position [316, 0]
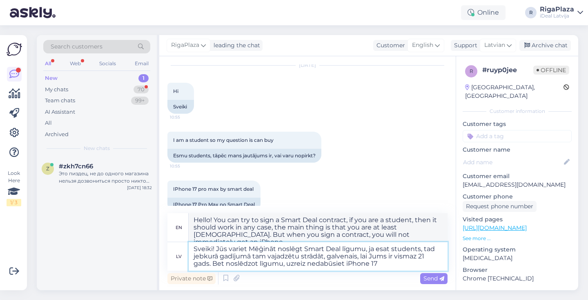
type textarea "Sveiki! Jūs variet Mēģināt noslēgt Smart Deal līgumu, ja esat students, tad jeb…"
type textarea "Hello! You can try to sign a Smart Deal contract, if you are a student, then in…"
type textarea "Sveiki! Jūs variet Mēģināt noslēgt Smart Deal līgumu, ja esat students, tad jeb…"
type textarea "Hello! You can try to sign a Smart Deal contract, if you are a student, then in…"
type textarea "Sveiki! Jūs variet Mēģināt noslēgt Smart Deal līgumu, ja esat students, tad jeb…"
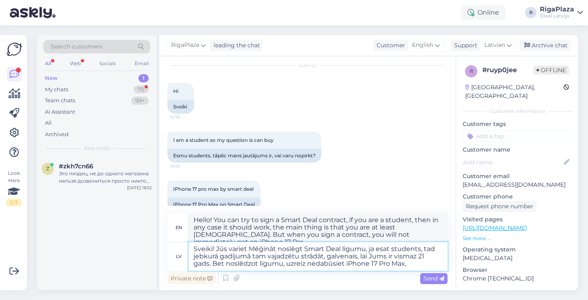
type textarea "Hello! You can try to sign a Smart Deal contract, if you are a student, then it…"
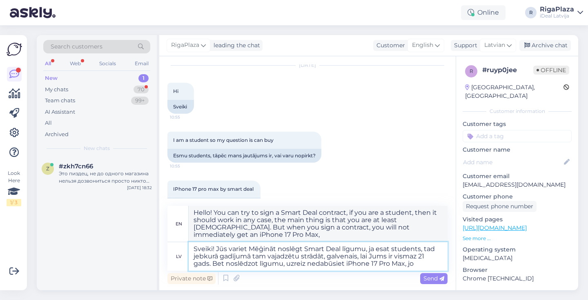
type textarea "Sveiki! Jūs variet Mēģināt noslēgt Smart Deal līgumu, ja esat students, tad jeb…"
type textarea "Hello! You can try to sign a Smart Deal contract, if you are a student, then it…"
type textarea "Sveiki! Jūs variet Mēģināt noslēgt Smart Deal līgumu, ja esat students, tad jeb…"
type textarea "Hello! You can try to sign a Smart Deal contract, if you are a student, then it…"
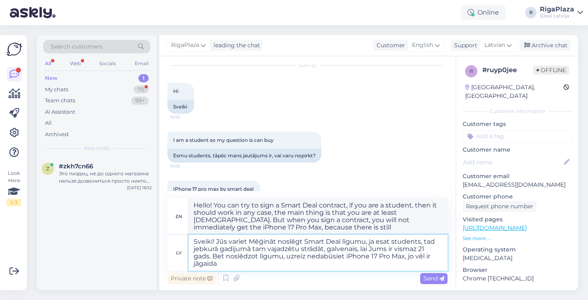
type textarea "Sveiki! Jūs variet Mēģināt noslēgt Smart Deal līgumu, ja esat students, tad jeb…"
type textarea "Hello! You can try to sign a Smart Deal contract, if you are a student, then it…"
type textarea "Sveiki! Jūs variet Mēģināt noslēgt Smart Deal līgumu, ja esat students, tad jeb…"
type textarea "Hello! You can try to sign a Smart Deal contract, if you are a student, then it…"
type textarea "Sveiki! Jūs variet Mēģināt noslēgt Smart Deal līgumu, ja esat students, tad jeb…"
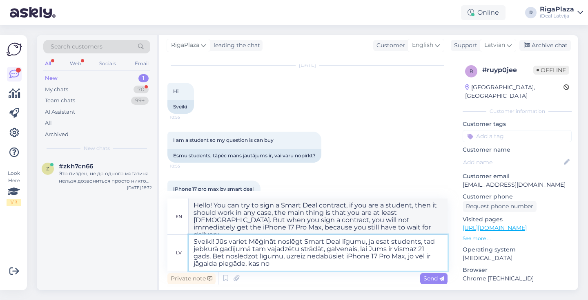
type textarea "Hello! You can try to sign a Smart Deal contract, if you are a student, then it…"
type textarea "Sveiki! Jūs variet Mēģināt noslēgt Smart Deal līgumu, ja esat students, tad jeb…"
type textarea "Hello! You can try to sign a Smart Deal contract, if you are a student, then it…"
type textarea "Sveiki! Jūs variet Mēģināt noslēgt Smart Deal līgumu, ja esat students, tad jeb…"
type textarea "Hello! You can try to sign a Smart Deal contract, if you are a student, then it…"
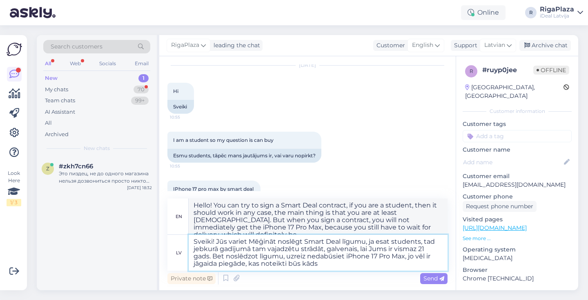
type textarea "Sveiki! Jūs variet Mēģināt noslēgt Smart Deal līgumu, ja esat students, tad jeb…"
type textarea "Hello! You can try to sign a Smart Deal contract, if you are a student, then it…"
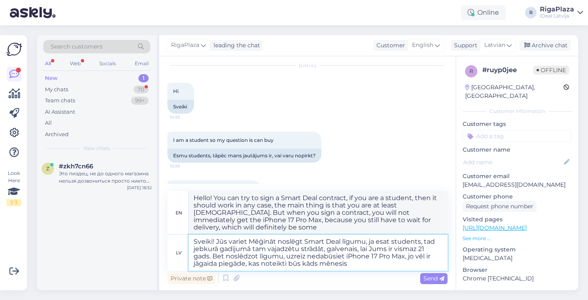
type textarea "Sveiki! Jūs variet Mēģināt noslēgt Smart Deal līgumu, ja esat students, tad jeb…"
type textarea "Hello! You can try to sign a Smart Deal contract, if you are a student, then it…"
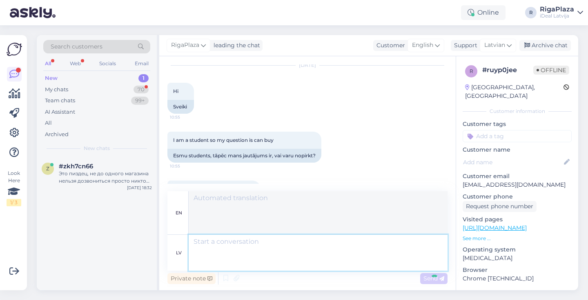
scroll to position [417, 0]
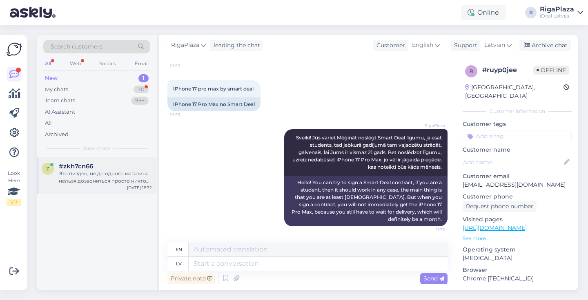
click at [151, 185] on div "Sep 30 18:32" at bounding box center [139, 188] width 25 height 6
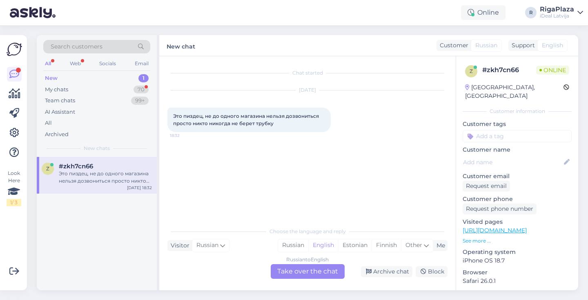
click at [331, 272] on div "Russian to English Take over the chat" at bounding box center [308, 272] width 74 height 15
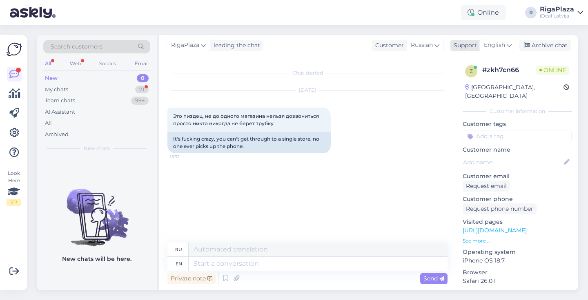
click at [503, 49] on span "English" at bounding box center [494, 45] width 21 height 9
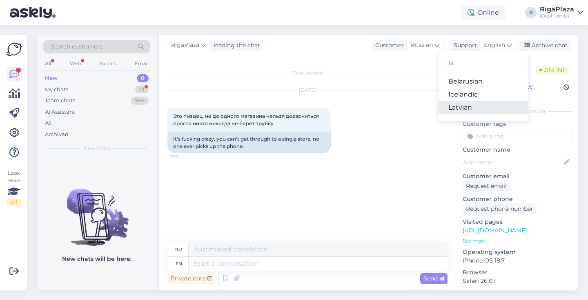
click at [471, 107] on link "Latvian" at bounding box center [483, 107] width 90 height 13
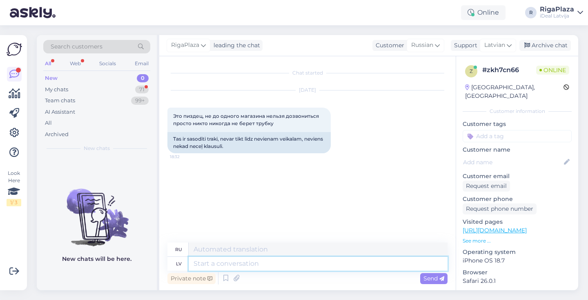
click at [356, 266] on textarea at bounding box center [318, 264] width 259 height 14
type textarea "Sveiki!"
type textarea "Привет!"
type textarea "Sveiki! Šobrid"
type textarea "Привет! Сегодня"
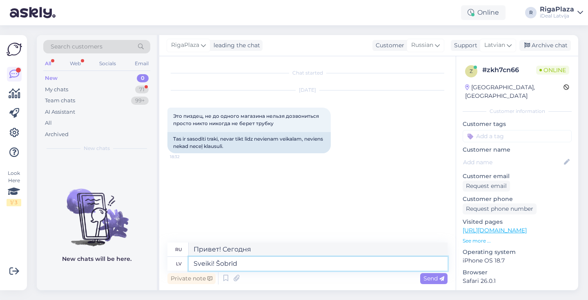
type textarea "Sveiki! Šobrīd"
type textarea "Привет! Прямо сейчас."
type textarea "Sveiki! Šobrīd zvani ir"
type textarea "Здравствуйте! Звонки в настоящее время"
type textarea "Sveiki! Šobrīd zvani ir noslogoti"
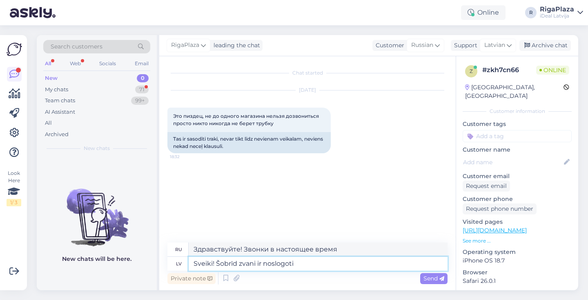
type textarea "Здравствуйте! В данный момент звонки заняты."
type textarea "Sveiki! Šobrīd zvani ir noslogoti un"
type textarea "Здравствуйте! Сейчас звонки заняты и"
type textarea "Sveiki! Šobrīd zvani ir noslogoti un var a"
type textarea "Здравствуйте! В настоящее время звонки заняты и могут быть"
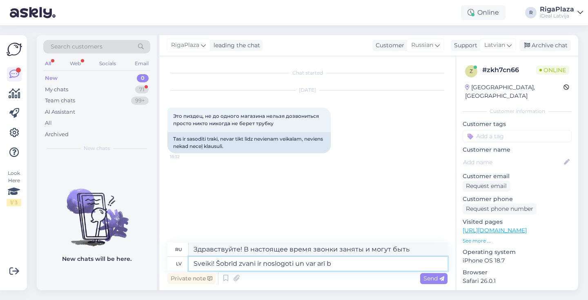
type textarea "Sveiki! Šobrīd zvani ir noslogoti un var arī b'"
type textarea "Здравствуйте! Сейчас звонки заняты, и вы также можете"
type textarea "Sveiki! Šobrīd zvani ir noslogoti un var arī būt t"
type textarea "Здравствуйте! В настоящее время звонки заняты и могут быть"
type textarea "Sveiki! Šobrīd zvani ir noslogoti un var arī būt tā, k"
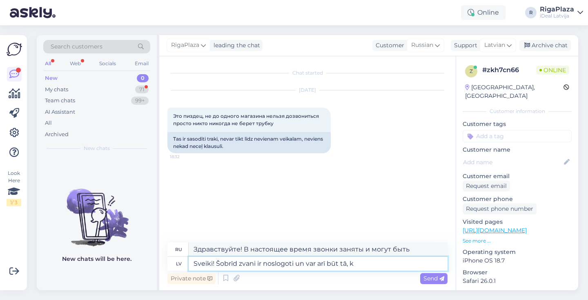
type textarea "Здравствуйте! Сейчас звонки заняты, и, возможно,"
type textarea "Sveiki! Šobrīd zvani ir noslogoti un var arī būt tā, kad J"
type textarea "Здравствуйте! В настоящее время звонки заняты, и, возможно,"
type textarea "Sveiki! Šobrīd zvani ir noslogoti un var arī būt tā, kad Jūs z"
type textarea "Здравствуйте! Сейчас звонки заняты, и, возможно, вы тоже"
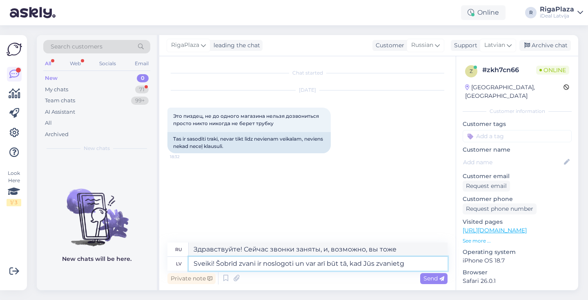
type textarea "Sveiki! Šobrīd zvani ir noslogoti un var arī būt tā, kad Jūs zvanietg"
type textarea "Здравствуйте! Линии сейчас заняты, и, возможно, когда вы позвоните,"
type textarea "Sveiki! Šobrīd zvani ir noslogoti un var arī būt tā, kad Jūs zvaniet"
type textarea "Здравствуйте! Сейчас линии заняты, и это может быть связано с вашим звонком."
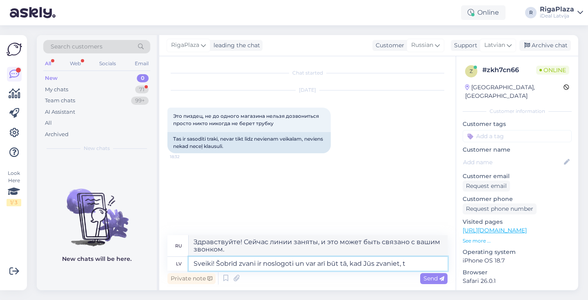
type textarea "Sveiki! Šobrīd zvani ir noslogoti un var arī būt tā, kad Jūs zvaniet, ti"
type textarea "Здравствуйте! Сейчас линии заняты, и, возможно, когда вы позвоните,"
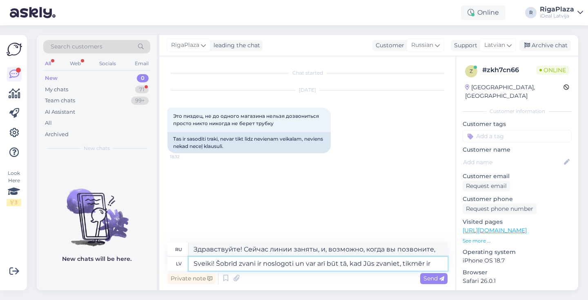
type textarea "Sveiki! Šobrīd zvani ir noslogoti un var arī būt tā, kad Jūs zvaniet, tikmēr ir"
type textarea "Здравствуйте! Сейчас линии заняты, и, возможно, когда вы позвоните, там будет"
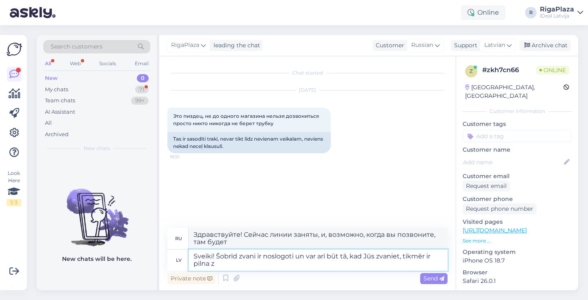
type textarea "Sveiki! Šobrīd zvani ir noslogoti un var arī būt tā, kad Jūs zvaniet, tikmēr ir…"
type textarea "Здравствуйте! Сейчас линии заняты, и, возможно, когда вы позвоните, линия будет…"
type textarea "Sveiki! Šobrīd zvani ir noslogoti un var arī būt tā, kad Jūs zvaniet, tikmēr ir…"
type textarea "Здравствуйте! Сейчас звонки заняты, и, возможно, когда вы позвоните, зал будет …"
type textarea "Sveiki! Šobrīd zvani ir noslogoti un var arī būt tā, kad Jūs zvaniet, tikmēr ir…"
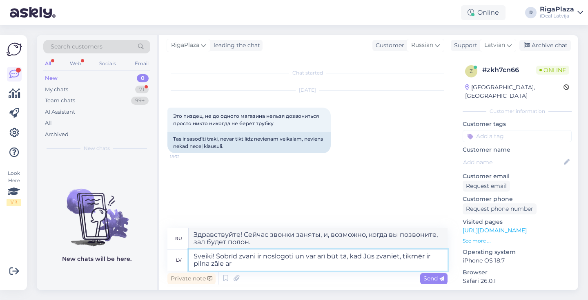
type textarea "Здравствуйте! Сейчас звонки заняты, и, возможно, когда вы позвоните, в зале буд…"
type textarea "Sveiki! Šobrīd zvani ir noslogoti un var arī būt tā, kad Jūs zvaniet, tikmēr ir…"
type textarea "Здравствуйте! Сейчас звонки заняты, и, возможно, когда вы позвоните, зал будет …"
type textarea "Sveiki! Šobrīd zvani ir noslogoti un var arī būt tā, kad Jūs zvaniet, tikmēr ir…"
type textarea "Здравствуйте! Сейчас звонки заняты, и, возможно, когда вы позвоните, зал будет …"
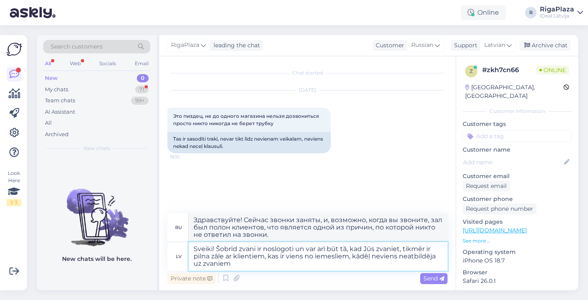
drag, startPoint x: 191, startPoint y: 248, endPoint x: 269, endPoint y: 278, distance: 83.8
click at [269, 278] on div "ru Здравствуйте! Сейчас звонки заняты, и, возможно, когда вы звоните, зал был п…" at bounding box center [307, 250] width 280 height 73
paste textarea "Atvainojamies, ka neizdevās sazvanīt — šobrīd zvani ir ļoti noslogoti, un reizē…"
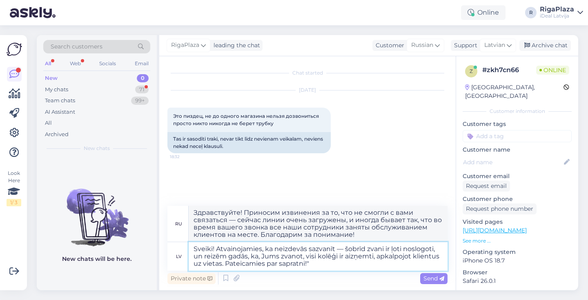
click at [339, 249] on textarea "Sveiki! Atvainojamies, ka neizdevās sazvanīt — šobrīd zvani ir ļoti noslogoti, …" at bounding box center [318, 257] width 259 height 29
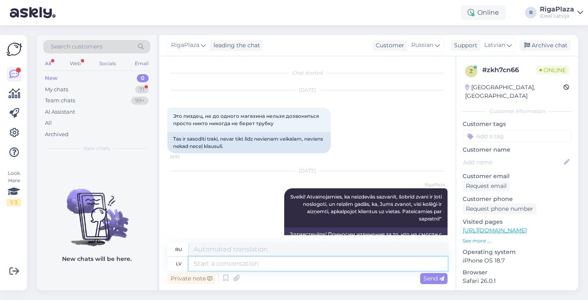
scroll to position [45, 0]
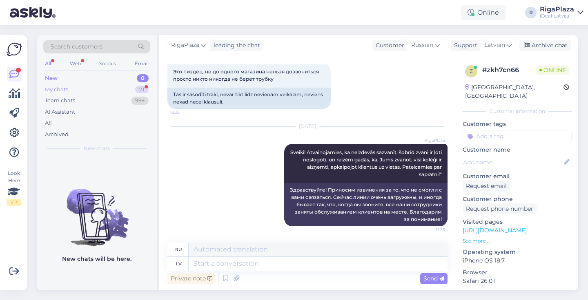
click at [148, 87] on div "My chats 71" at bounding box center [96, 89] width 107 height 11
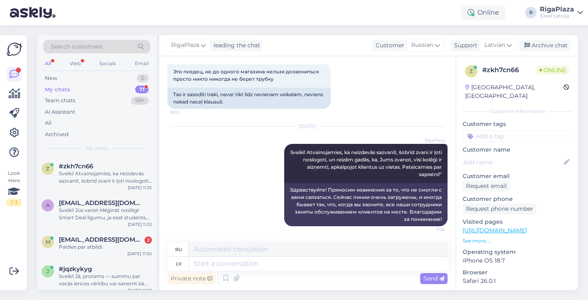
click at [148, 87] on div "71" at bounding box center [141, 90] width 13 height 8
click at [89, 238] on span "martins.amolins@gmail.com" at bounding box center [101, 239] width 85 height 7
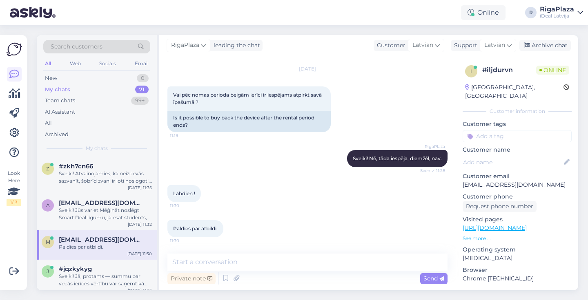
scroll to position [0, 0]
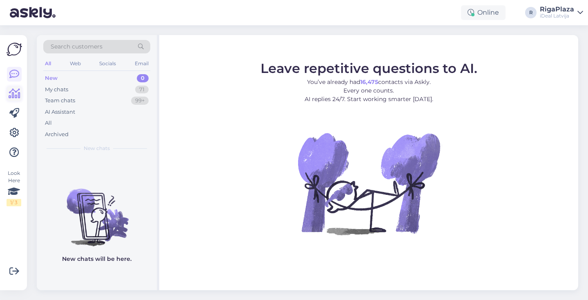
click at [12, 92] on icon at bounding box center [15, 94] width 12 height 10
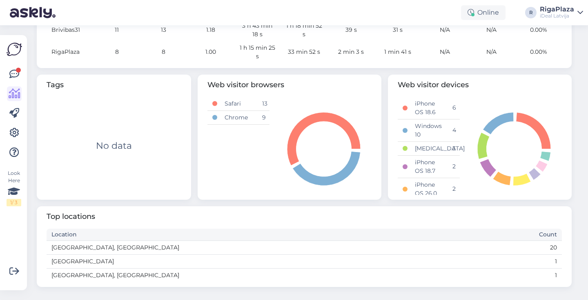
scroll to position [337, 0]
click at [126, 253] on td "[GEOGRAPHIC_DATA], [GEOGRAPHIC_DATA]" at bounding box center [176, 248] width 258 height 14
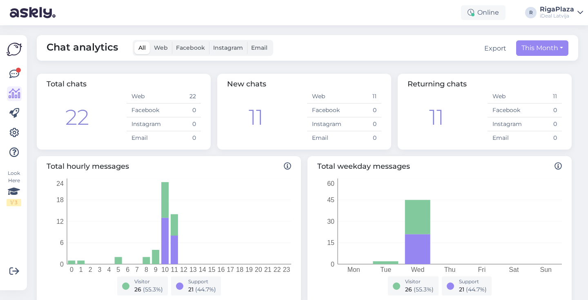
scroll to position [0, 0]
click at [18, 71] on div at bounding box center [18, 70] width 5 height 5
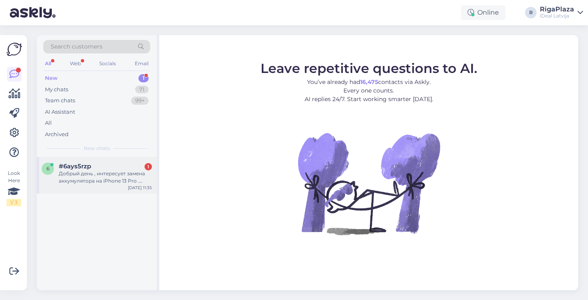
click at [142, 167] on div "#6ays5rzp 1" at bounding box center [105, 166] width 93 height 7
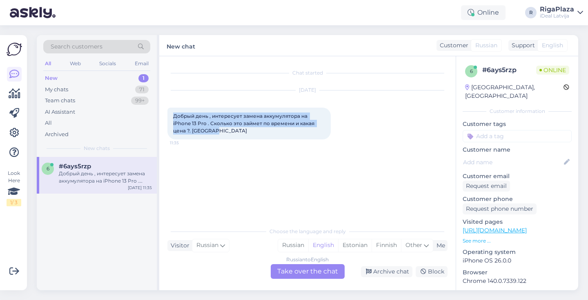
drag, startPoint x: 165, startPoint y: 111, endPoint x: 231, endPoint y: 136, distance: 71.1
click at [231, 136] on div "Chat started Oct 1 2025 Добрый день , интересует замена аккумулятора на iPhone …" at bounding box center [307, 173] width 296 height 234
copy span "Добрый день , интересует замена аккумулятора на iPhone 13 Pro . Сколько это зай…"
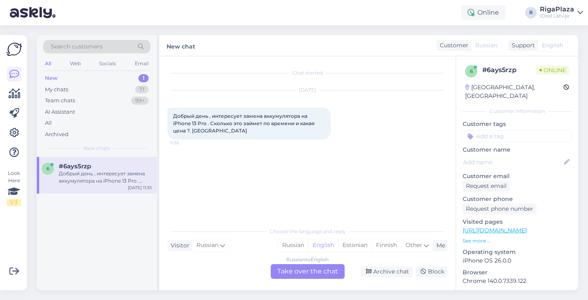
click at [316, 269] on div "Russian to English Take over the chat" at bounding box center [308, 272] width 74 height 15
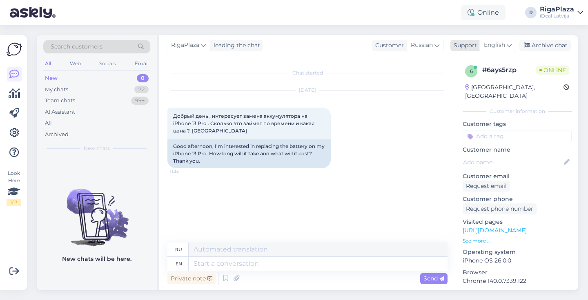
click at [506, 44] on div "English" at bounding box center [497, 45] width 37 height 13
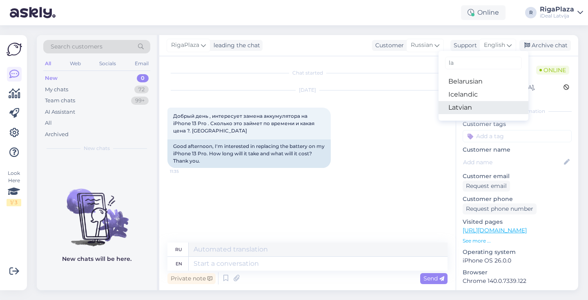
type input "la"
click at [482, 103] on link "Latvian" at bounding box center [483, 107] width 90 height 13
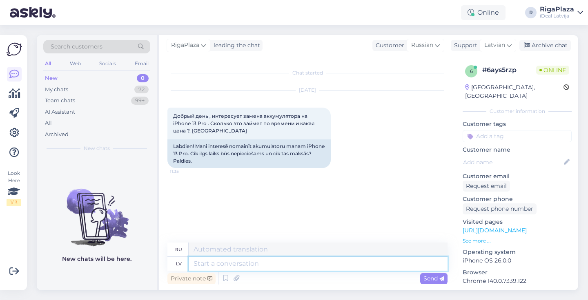
click at [280, 268] on textarea at bounding box center [318, 264] width 259 height 14
type textarea "S"
type textarea "Laba"
type textarea "Хороший"
type textarea "Laba Diena!"
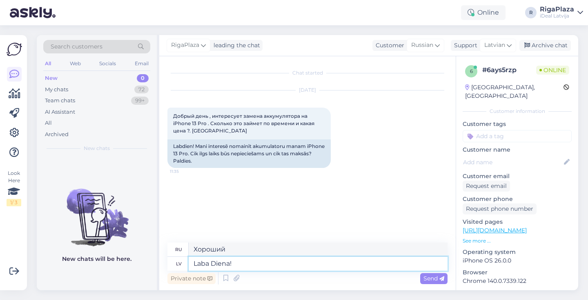
type textarea "Добрый день!"
type textarea "Laba Diena! iPhone 1"
type textarea "Добрый день! iPhone"
type textarea "Laba Diena! iPhone 13 p"
type textarea "Добрый день! iPhone 13"
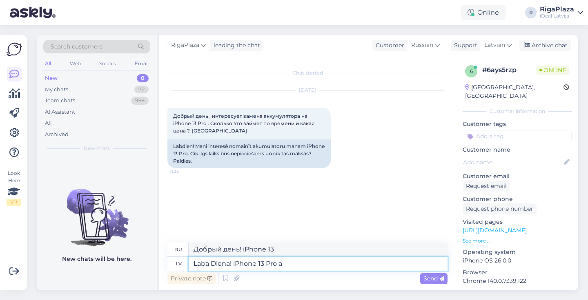
type textarea "Laba Diena! iPhone 13 Pro ak"
type textarea "Добрый день! iPhone 13 Pro"
type textarea "Laba Diena! iPhone 13 Pro akulu"
type textarea "Добрый день! Аккумулятор iPhone 13 Pro"
type textarea "Laba Diena! iPhone 13 Pro"
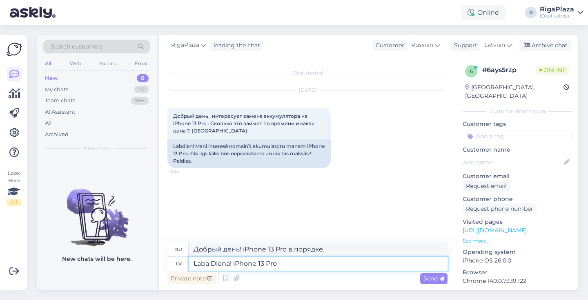
type textarea "Добрый день! iPhone 13 Pro"
type textarea "Laba Diena! iPhone 13 Pro akumulatoru"
type textarea "Добрый день! Аккумулятор iPhone 13 Pro"
type textarea "Laba Diena! iPhone 13 Pro akumulatora nomaiņa"
type textarea "Добрый день! Замена аккумулятора iPhone 13 Pro"
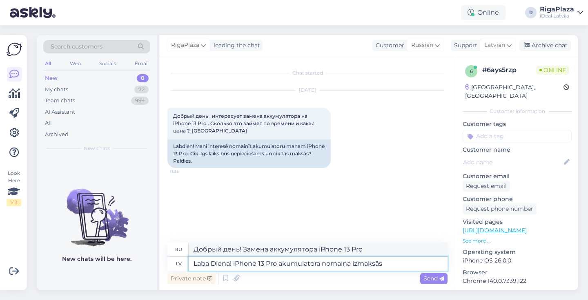
type textarea "Laba Diena! iPhone 13 Pro akumulatora nomaiņa izmaksās 8"
type textarea "Добрый день! Сколько будет стоить замена аккумулятора на iPhone 13 Pro?"
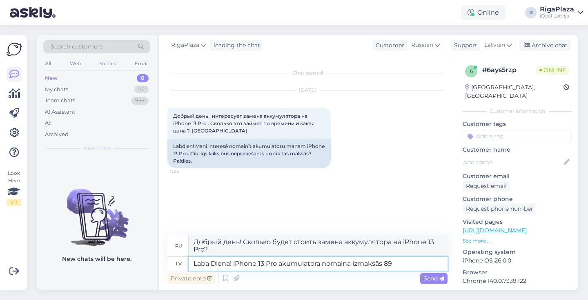
type textarea "Laba Diena! iPhone 13 Pro akumulatora nomaiņa izmaksās 89 e"
type textarea "Добрый день! Замена аккумулятора на iPhone 13 Pro обойдётся в 89."
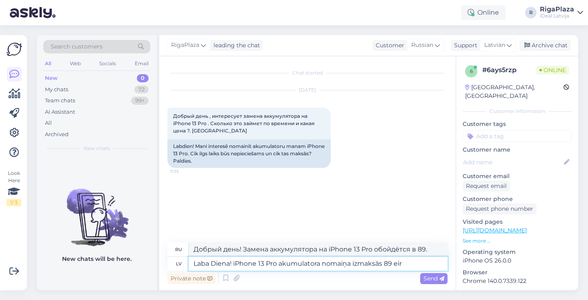
type textarea "Laba Diena! iPhone 13 Pro akumulatora nomaiņa izmaksās 89 eiro"
type textarea "Добрый день! Замена аккумулятора на iPhone 13 Pro обойдётся в 89 евро."
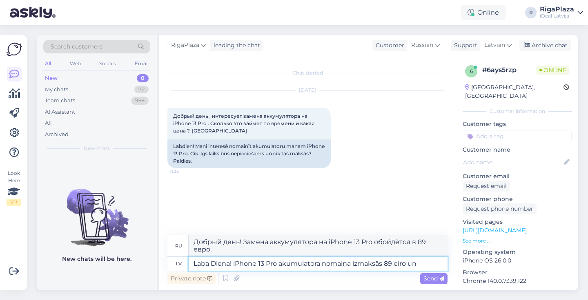
type textarea "Laba Diena! iPhone 13 Pro akumulatora nomaiņa izmaksās 89 eiro un"
type textarea "Добрый день! Замена аккумулятора на iPhone 13 Pro обойдется в 89 евро."
type textarea "Laba Diena! iPhone 13 Pro akumulatora nomaiņa izmaksās 89 eiro un Ja p"
type textarea "Добрый день! Замена аккумулятора iPhone 13 Pro обойдется в 89 евро."
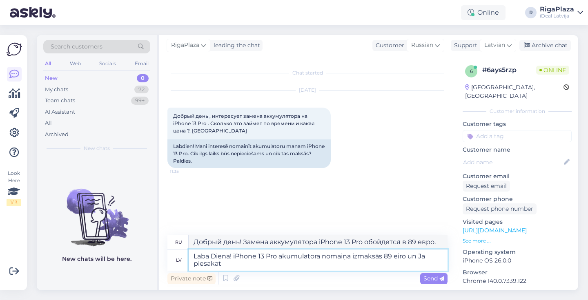
type textarea "Laba Diena! iPhone 13 Pro akumulatora nomaiņa izmaksās 89 eiro un Ja piesakat"
type textarea "Добрый день! Замена аккумулятора iPhone 13 Pro обойдется в 89 евро. Если вы обр…"
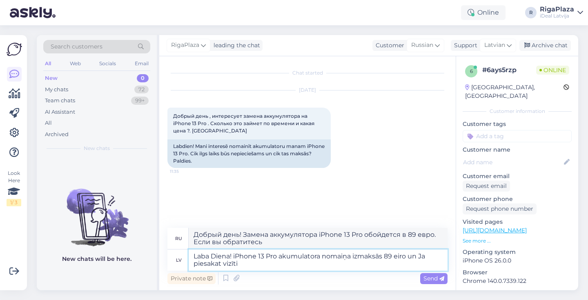
type textarea "Laba Diena! iPhone 13 Pro akumulatora nomaiņa izmaksās 89 eiro un Ja piesakat v…"
type textarea "Добрый день! Замена аккумулятора на iPhone 13 Pro обойдётся в 89 евро. Если вы …"
type textarea "Laba Diena! iPhone 13 Pro akumulatora nomaiņa izmaksās 89 eiro un Ja piesakat v…"
type textarea "Добрый день! Замена аккумулятора iPhone 13 Pro обойдется в 89 евро, и если вы п…"
type textarea "Laba Diena! iPhone 13 Pro akumulatora nomaiņa izmaksās 89 eiro un Ja piesakat v…"
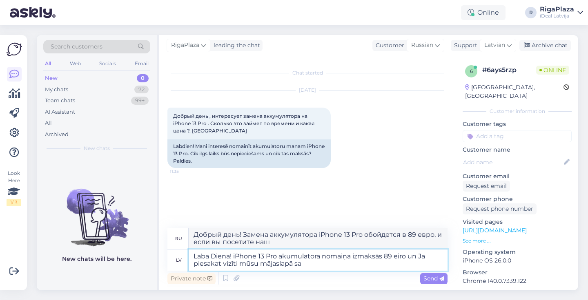
type textarea "Добрый день! Замена аккумулятора iPhone 13 Pro обойдется в 89 евро. Если вы пос…"
type textarea "Laba Diena! iPhone 13 Pro akumulatora nomaiņa izmaksās 89 eiro un Ja piesakat v…"
type textarea "Добрый день! Замена аккумулятора iPhone 13 Pro обойдется в 89 евро. Если вы пос…"
type textarea "Laba Diena! iPhone 13 Pro akumulatora nomaiņa izmaksās 89 eiro un Ja piesakat v…"
type textarea "Добрый день! Замена аккумулятора iPhone 13 Pro обойдется в 89 евро. Если вы пос…"
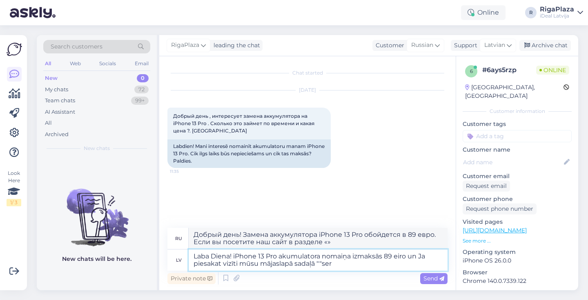
type textarea "Laba Diena! iPhone 13 Pro akumulatora nomaiņa izmaksās 89 eiro un Ja piesakat v…"
type textarea "Добрый день! Замена аккумулятора iPhone 13 Pro обойдется в 89 евро. Если вы пос…"
type textarea "Laba Diena! iPhone 13 Pro akumulatora nomaiņa izmaksās 89 eiro un Ja piesakat v…"
type textarea "Добрый день! Замена аккумулятора iPhone 13 Pro обойдётся в 89 евро. Если вы пос…"
type textarea "Laba Diena! iPhone 13 Pro akumulatora nomaiņa izmaksās 89 eiro un Ja piesakat v…"
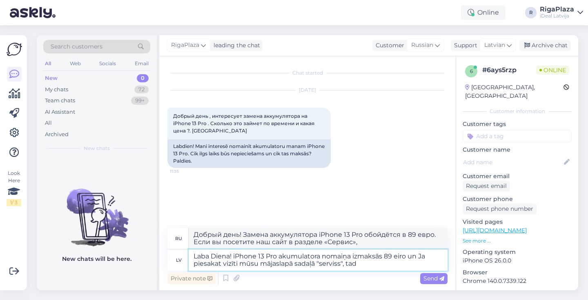
type textarea "Добрый день! Замена аккумулятора iPhone 13 Pro обойдётся в 89 евро. Если вы пос…"
type textarea "Laba Diena! iPhone 13 Pro akumulatora nomaiņa izmaksās 89 eiro un Ja piesakat v…"
type textarea "Добрый день! Замена аккумулятора iPhone 13 Pro обойдётся в 89 евро. Если вы зай…"
click at [390, 267] on textarea "Laba Diena! iPhone 13 Pro akumulatora nomaiņa izmaksās 89 eiro un Ja piesakat v…" at bounding box center [318, 260] width 259 height 21
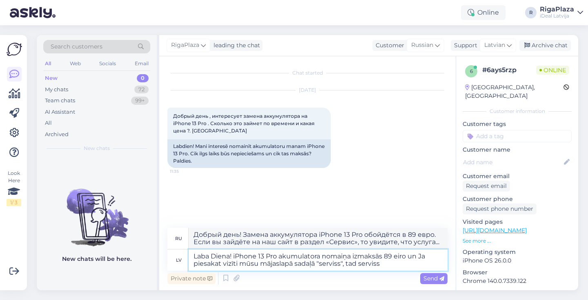
click at [375, 264] on textarea "Laba Diena! iPhone 13 Pro akumulatora nomaiņa izmaksās 89 eiro un Ja piesakat v…" at bounding box center [318, 260] width 259 height 21
type textarea "Laba Diena! iPhone 13 Pro akumulatora nomaiņa izmaksās 89 eiro un Ja piesakat v…"
type textarea "Добрый день! Замена аккумулятора iPhone 13 Pro обойдётся в 89 евро. Если вы пос…"
type textarea "Laba Diena! iPhone 13 Pro akumulatora nomaiņa izmaksās 89 eiro un Ja piesakat v…"
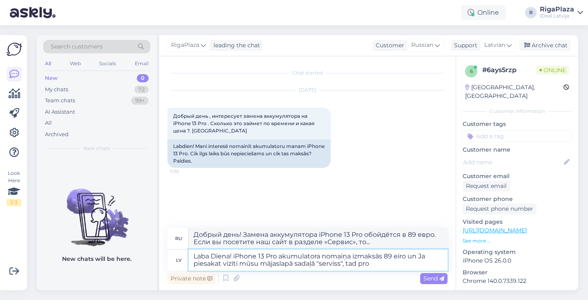
type textarea "Добрый день! Замена аккумулятора iPhone 13 Pro обойдётся в 89 евро. Если вы зай…"
type textarea "Laba Diena! iPhone 13 Pro akumulatora nomaiņa izmaksās 89 eiro un Ja piesakat v…"
type textarea "Добрый день! Замена аккумулятора iPhone 13 Pro обойдётся в 89 евро. Если вы пос…"
type textarea "Laba Diena! iPhone 13 Pro akumulatora nomaiņa izmaksās 89 eiro un Ja piesakat v…"
type textarea "Добрый день! Замена аккумулятора iPhone 13 Pro обойдётся в 89 евро. Если вы пос…"
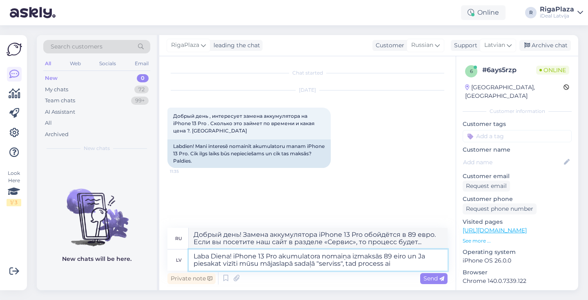
type textarea "Laba Diena! iPhone 13 Pro akumulatora nomaiņa izmaksās 89 eiro un Ja piesakat v…"
type textarea "Добрый день! Замена аккумулятора iPhone 13 Pro обойдётся в 89 евро. Подробнее о…"
type textarea "Laba Diena! iPhone 13 Pro akumulatora nomaiņa izmaksās 89 eiro un Ja piesakat v…"
type textarea "Добрый день! Замена аккумулятора iPhone 13 Pro обойдётся в 89 евро. Если вы пос…"
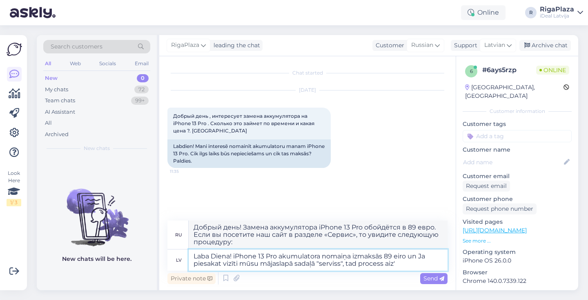
type textarea "Laba Diena! iPhone 13 Pro akumulatora nomaiņa izmaksās 89 eiro un Ja piesakat v…"
type textarea "Добрый день! Замена аккумулятора iPhone 13 Pro обойдётся в 89 евро, и если вы п…"
type textarea "Laba Diena! iPhone 13 Pro akumulatora nomaiņa izmaksās 89 eiro un Ja piesakat v…"
type textarea "Добрый день! Замена аккумулятора iPhone 13 Pro обойдётся в 89 евро. Если вы пос…"
type textarea "Laba Diena! iPhone 13 Pro akumulatora nomaiņa izmaksās 89 eiro un Ja piesakat v…"
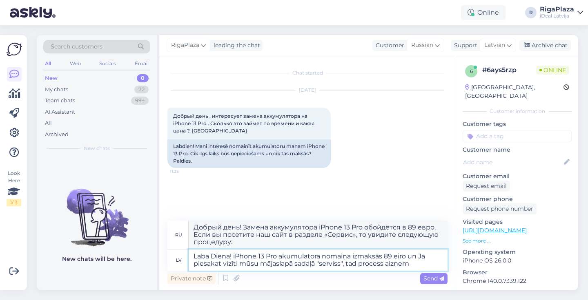
type textarea "Добрый день! Замена аккумулятора iPhone 13 Pro обойдётся в 89 евро. Если вы пос…"
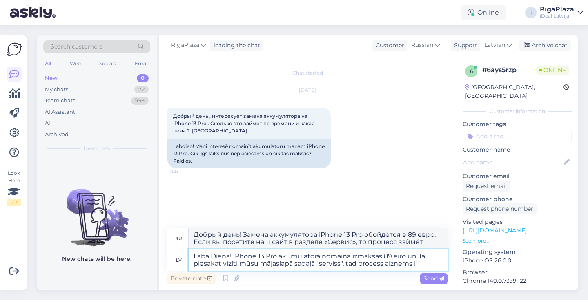
type textarea "Laba Diena! iPhone 13 Pro akumulatora nomaiņa izmaksās 89 eiro un Ja piesakat v…"
type textarea "Добрый день! Замена аккумулятора iPhone 13 Pro обойдётся в 89 евро, а если вы п…"
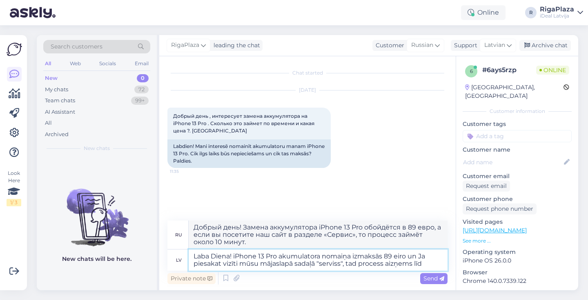
type textarea "Laba Diena! iPhone 13 Pro akumulatora nomaiņa izmaksās 89 eiro un Ja piesakat v…"
type textarea "Добрый день! Замена аккумулятора iPhone 13 Pro обойдётся в 89 евро, а если вы п…"
type textarea "Laba Diena! iPhone 13 Pro akumulatora nomaiņa izmaksās 89 eiro un Ja piesakat v…"
type textarea "Добрый день! Замена аккумулятора iPhone 13 Pro обойдётся в 89 евро, а если вы п…"
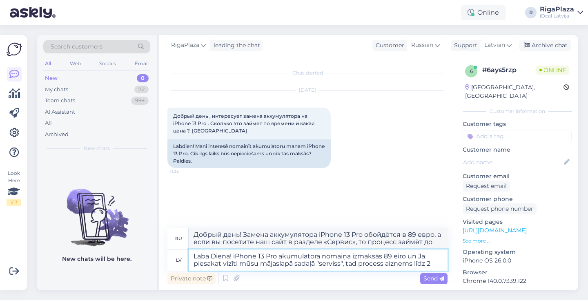
type textarea "Laba Diena! iPhone 13 Pro akumulatora nomaiņa izmaksās 89 eiro un Ja piesakat v…"
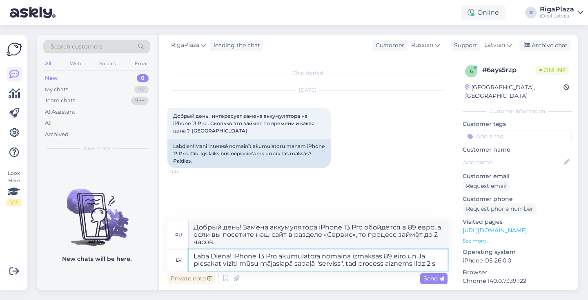
type textarea "Добрый день! Замена аккумулятора iPhone 13 Pro обойдётся в 89 евро. Если вы пос…"
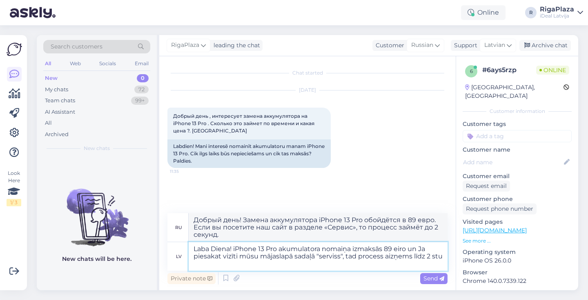
type textarea "Laba Diena! iPhone 13 Pro akumulatora nomaiņa izmaksās 89 eiro un Ja piesakat v…"
type textarea "Добрый день! Замена аккумулятора iPhone 13 Pro обойдётся в 89 евро, а если вы п…"
click at [348, 263] on textarea "Laba Diena! iPhone 13 Pro akumulatora nomaiņa izmaksās 89 eiro un Ja piesakat v…" at bounding box center [318, 257] width 259 height 29
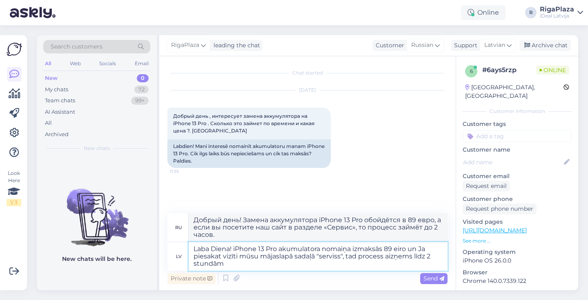
click at [231, 243] on textarea "Laba Diena! iPhone 13 Pro akumulatora nomaiņa izmaksās 89 eiro un Ja piesakat v…" at bounding box center [318, 257] width 259 height 29
click at [235, 251] on textarea "Laba Diena! iPhone 13 Pro akumulatora nomaiņa izmaksās 89 eiro un Ja piesakat v…" at bounding box center [318, 257] width 259 height 29
drag, startPoint x: 235, startPoint y: 249, endPoint x: 252, endPoint y: 266, distance: 24.0
click at [252, 266] on textarea "Laba Diena! iPhone 13 Pro akumulatora nomaiņa izmaksās 89 eiro un Ja piesakat v…" at bounding box center [318, 257] width 259 height 29
paste textarea "Phone 13 Pro akumulatora nomaiņa izmaksā 89 eiro. Ja pierakstīsieties uz vizīti…"
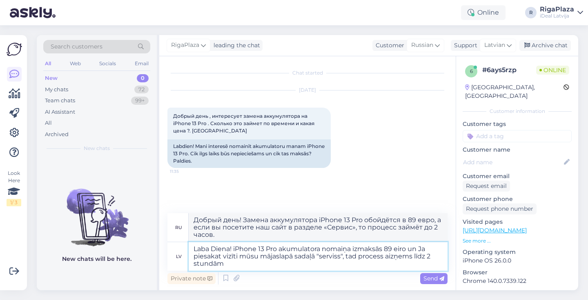
type textarea "Laba Diena! Phone 13 Pro akumulatora nomaiņa izmaksā 89 eiro. Ja pierakstīsieti…"
type textarea "Добрый день! Замена аккумулятора на Phone 13 Pro стоит 89 евро. Если вы запишет…"
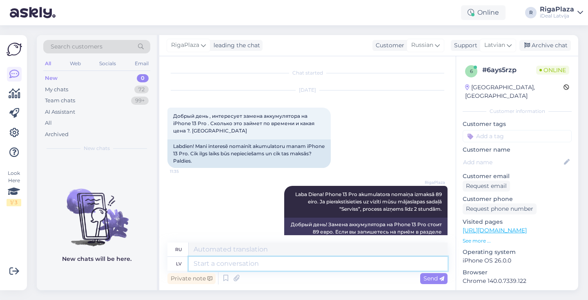
scroll to position [20, 0]
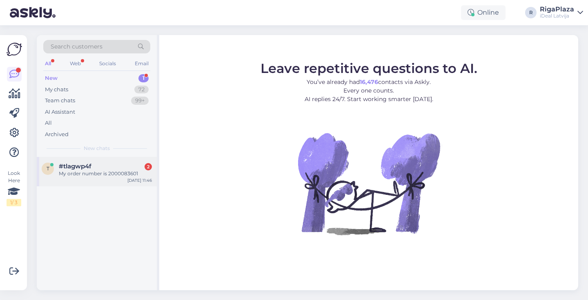
click at [104, 166] on div "#tlagwp4f 2" at bounding box center [105, 166] width 93 height 7
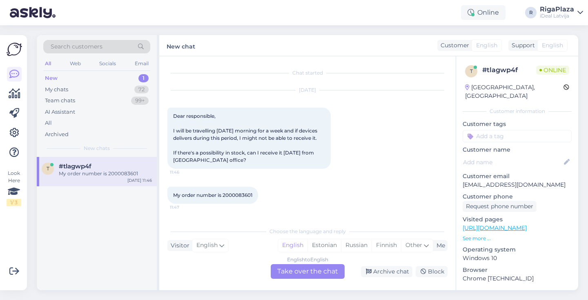
scroll to position [4, 0]
drag, startPoint x: 223, startPoint y: 198, endPoint x: 266, endPoint y: 199, distance: 42.5
click at [258, 199] on div "My order number is 2000083601 11:47" at bounding box center [212, 195] width 91 height 17
copy div "2000083601 11:47"
click at [256, 118] on div "Dear responsible, I will be travelling [DATE] morning for a week and if devices…" at bounding box center [248, 138] width 163 height 61
